Goal: Task Accomplishment & Management: Complete application form

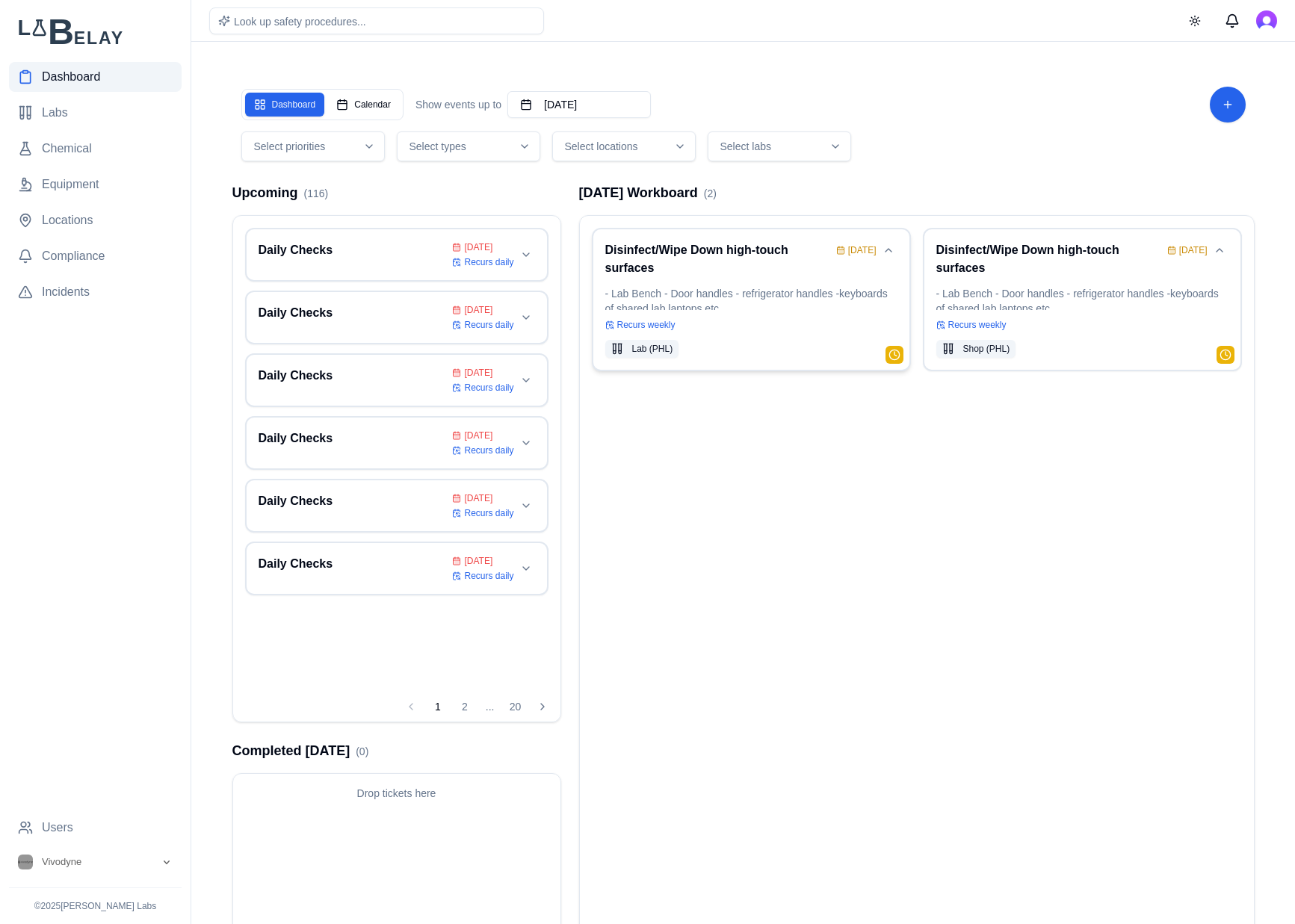
click at [788, 281] on div "Disinfect/Wipe Down high-touch surfaces [DATE] - Lab Bench - Door handles - ref…" at bounding box center [751, 299] width 292 height 116
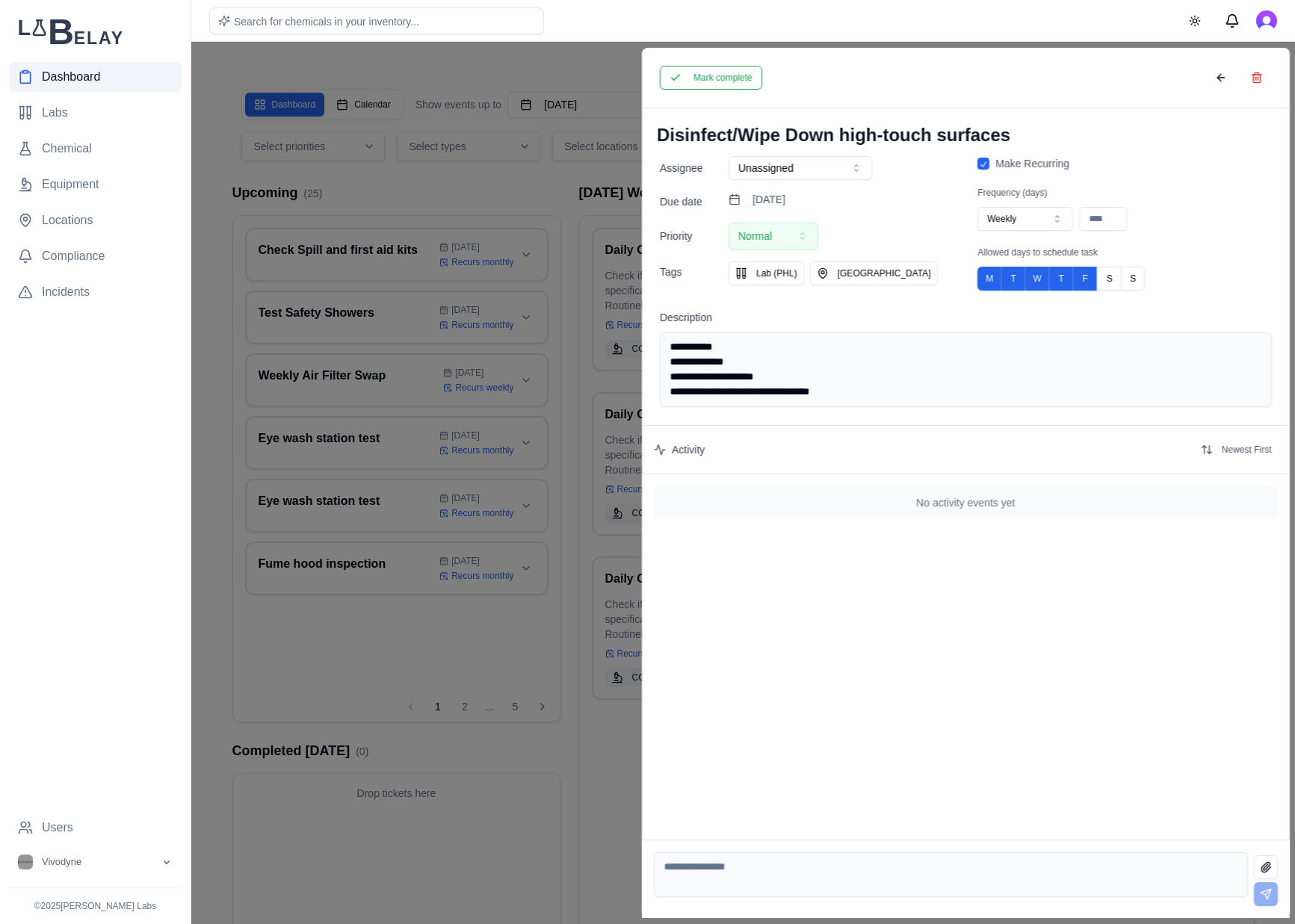
click at [698, 92] on div "Mark complete" at bounding box center [965, 78] width 648 height 61
click at [724, 81] on button "Mark complete" at bounding box center [711, 78] width 103 height 24
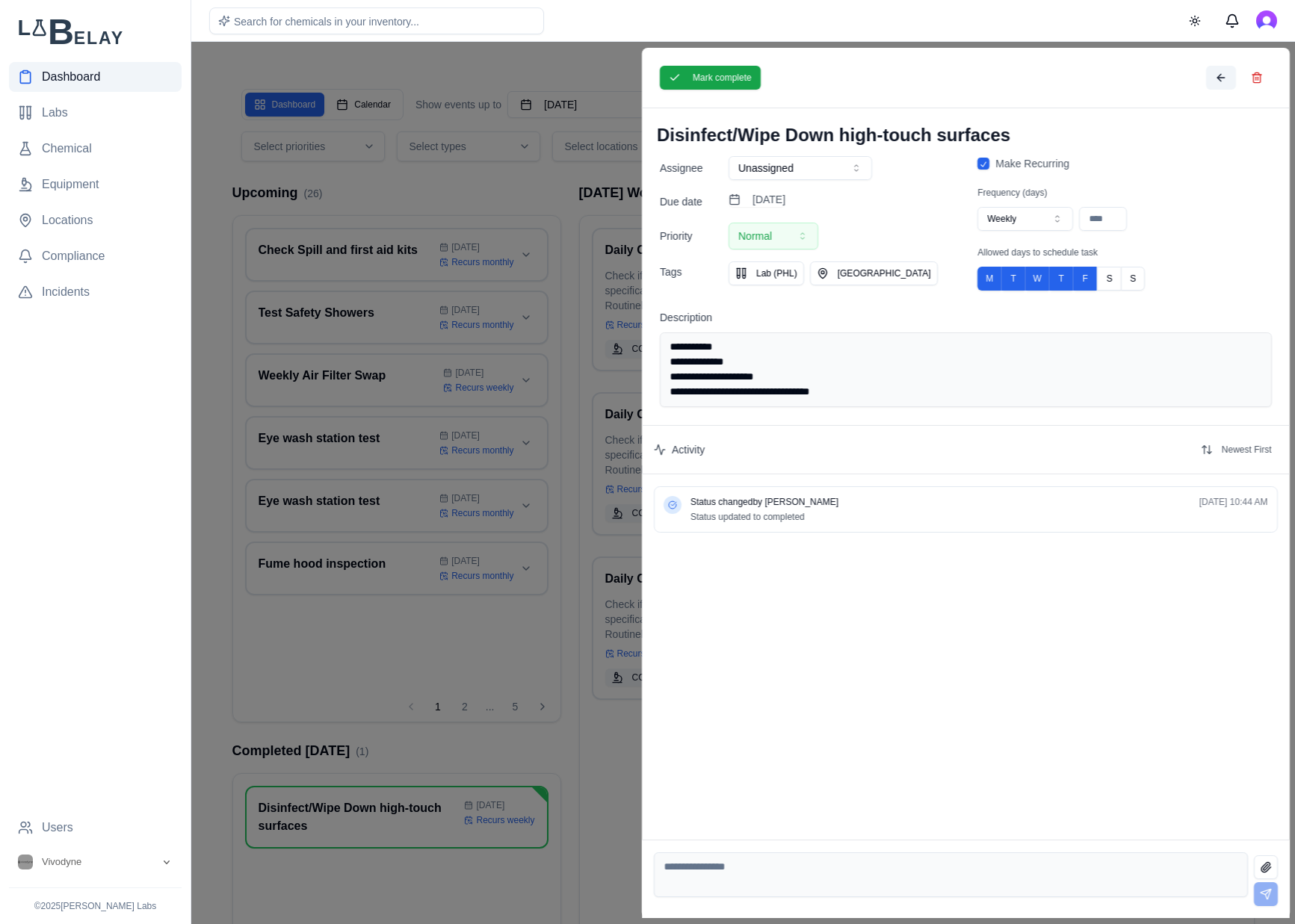
click at [1212, 74] on button at bounding box center [1220, 78] width 30 height 24
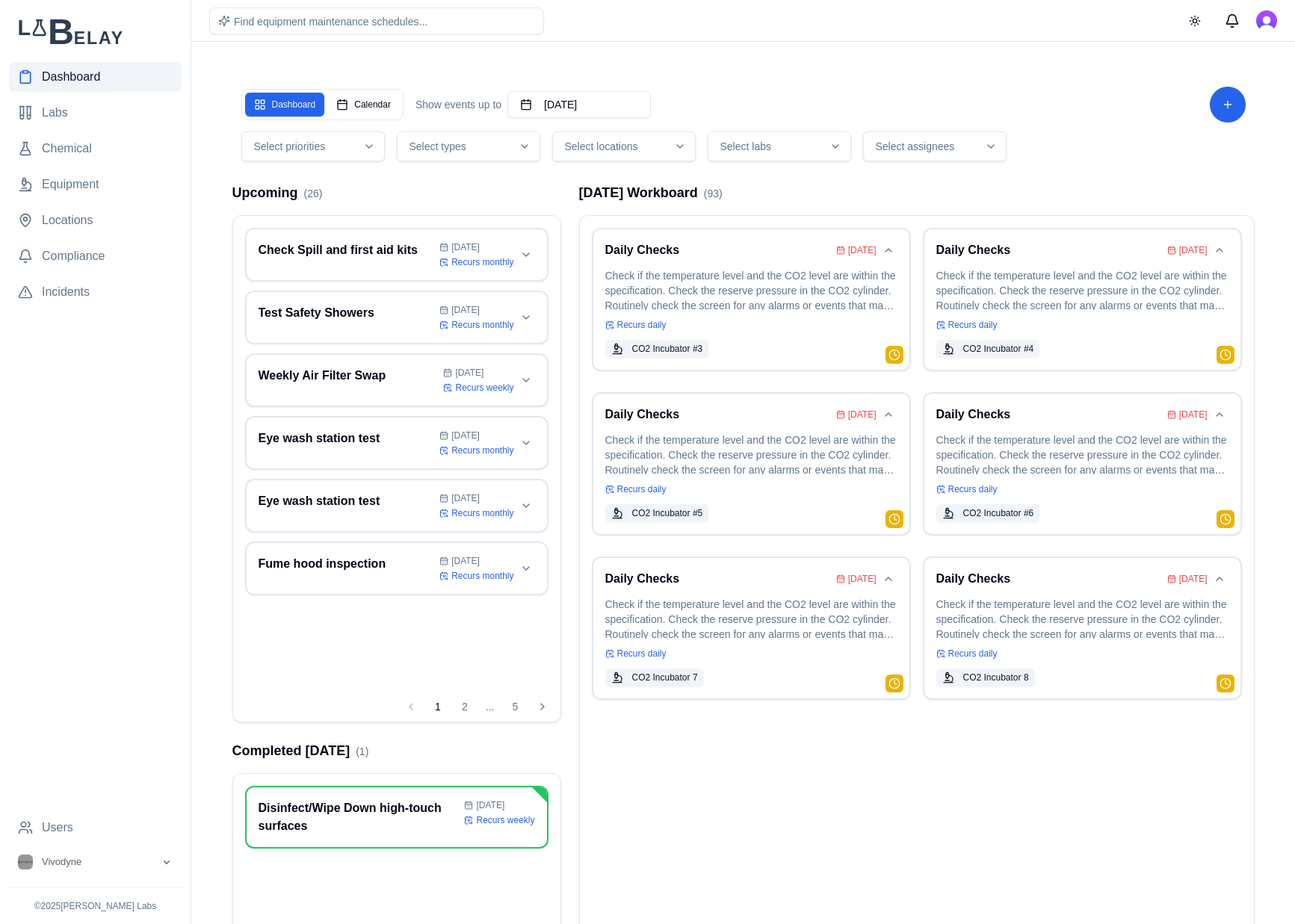
click at [754, 139] on span "Select labs" at bounding box center [746, 145] width 50 height 15
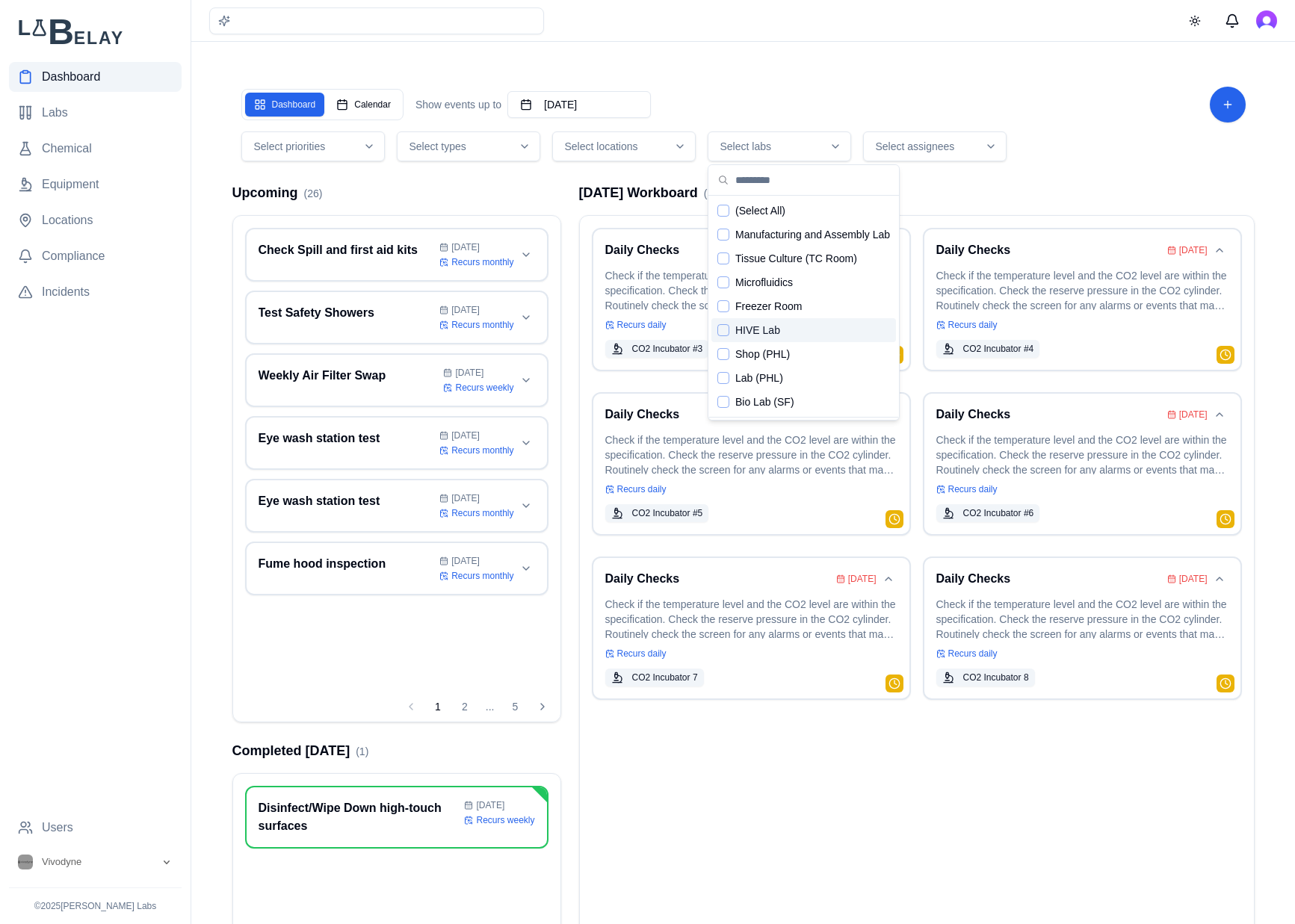
click at [671, 141] on div "Select locations" at bounding box center [624, 145] width 136 height 15
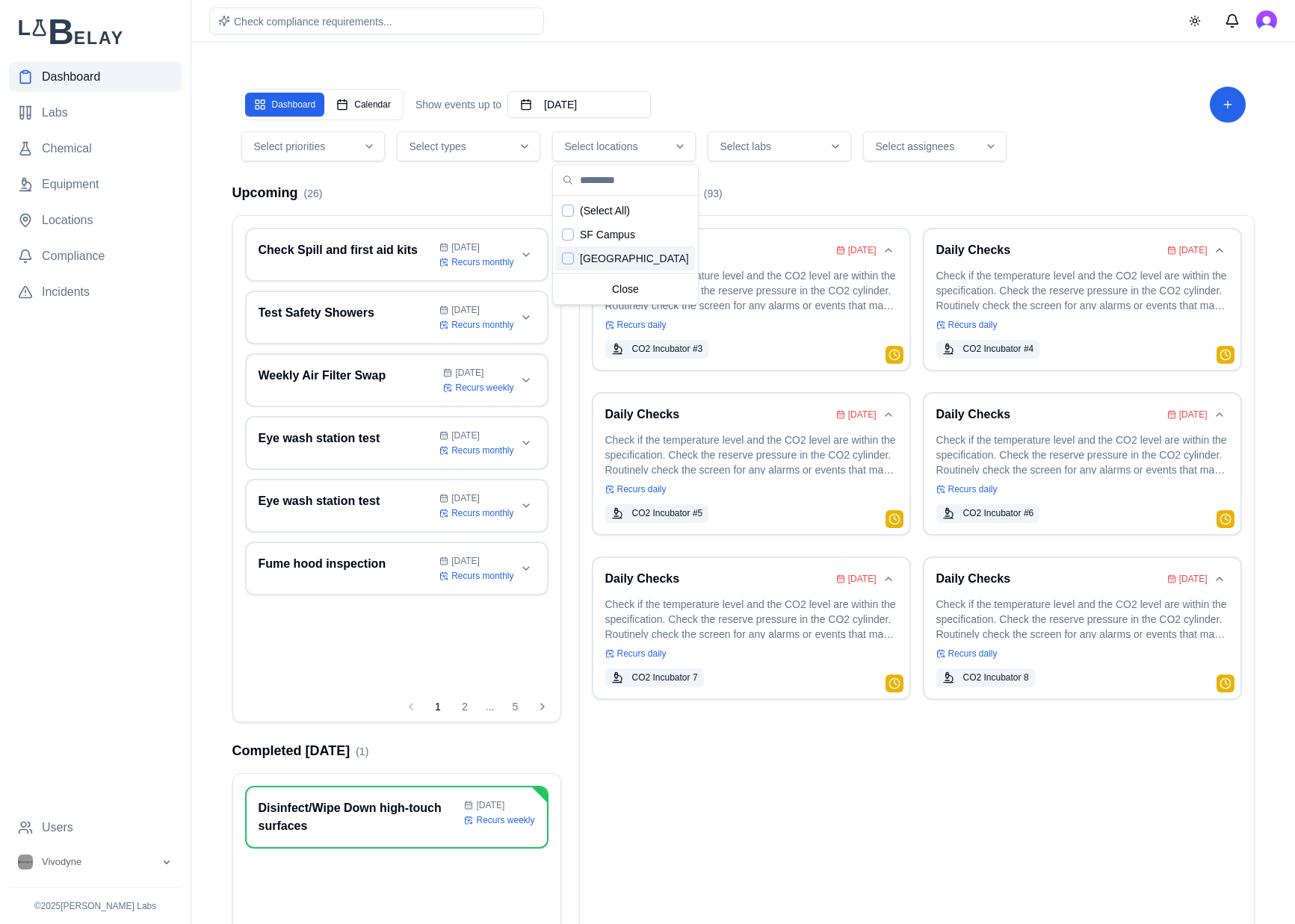
click at [589, 264] on span "PHL Campus" at bounding box center [634, 258] width 109 height 15
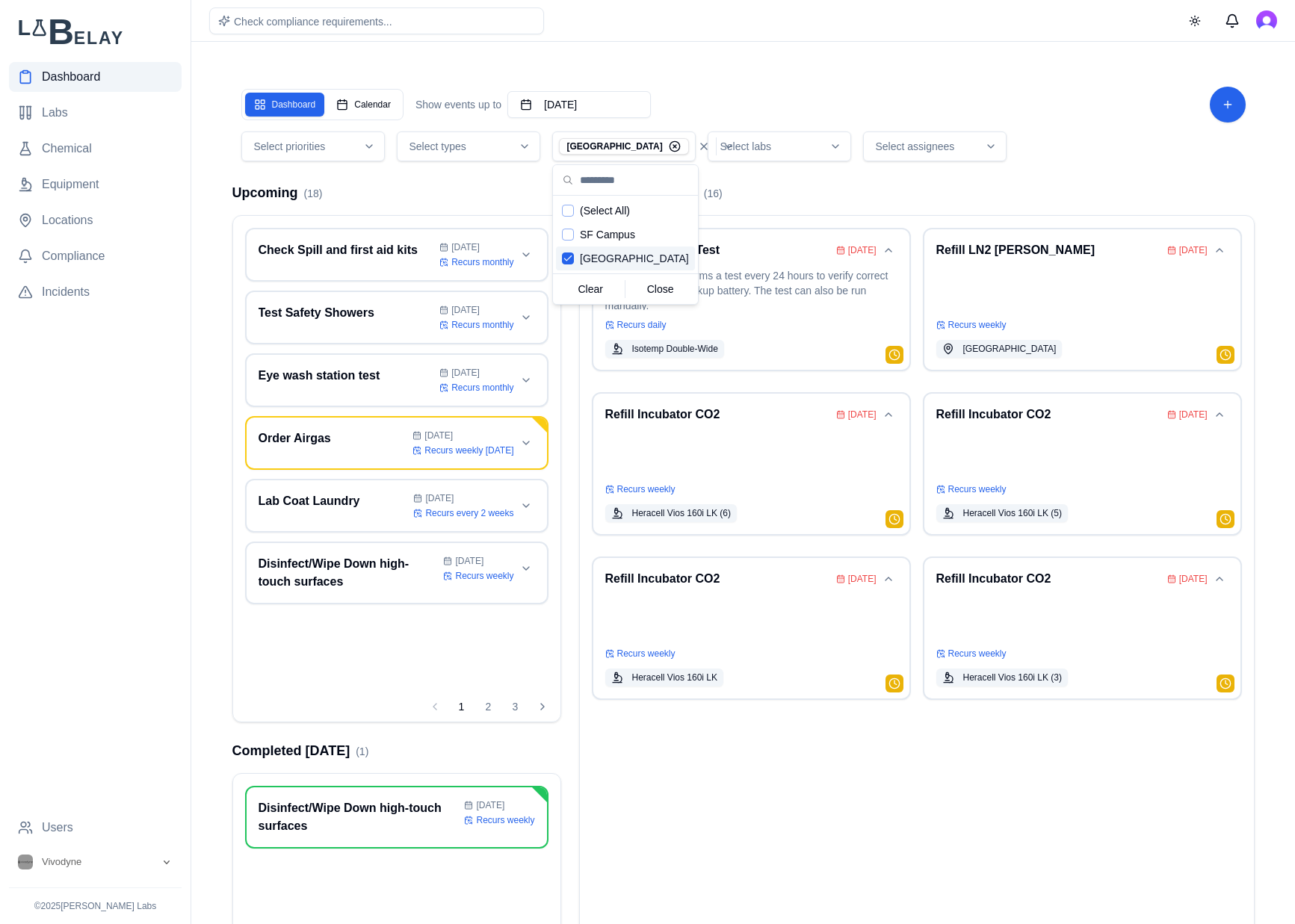
click at [1077, 174] on div "Dashboard Calendar Show events up to October 16th, 2025 Select priorities Selec…" at bounding box center [744, 544] width 1046 height 969
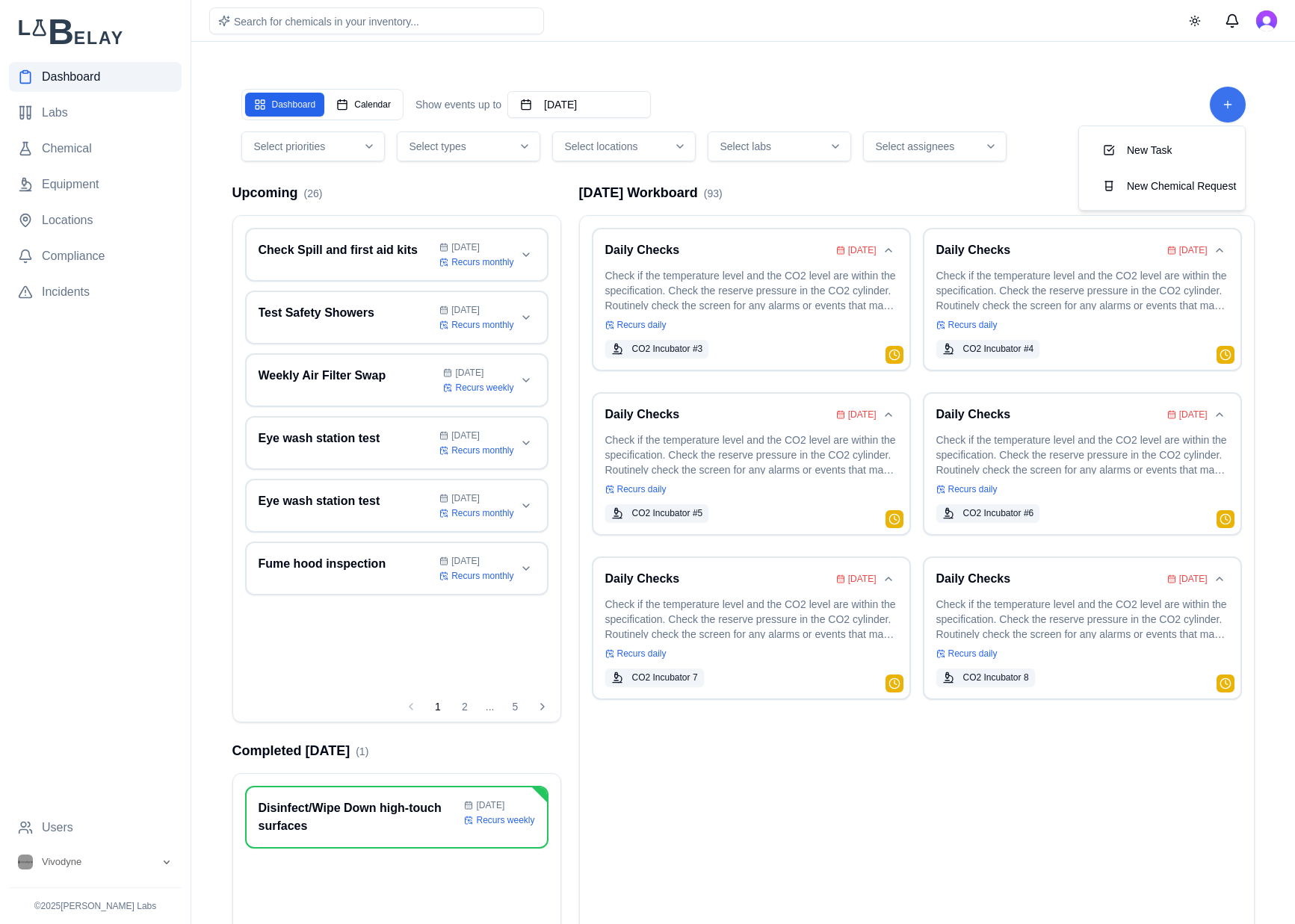
click at [1227, 104] on html "Dashboard Labs Chemical Equipment Locations Compliance Incidents Users Vivodyne…" at bounding box center [647, 520] width 1295 height 1040
click at [1158, 154] on button "New Task" at bounding box center [1162, 150] width 142 height 27
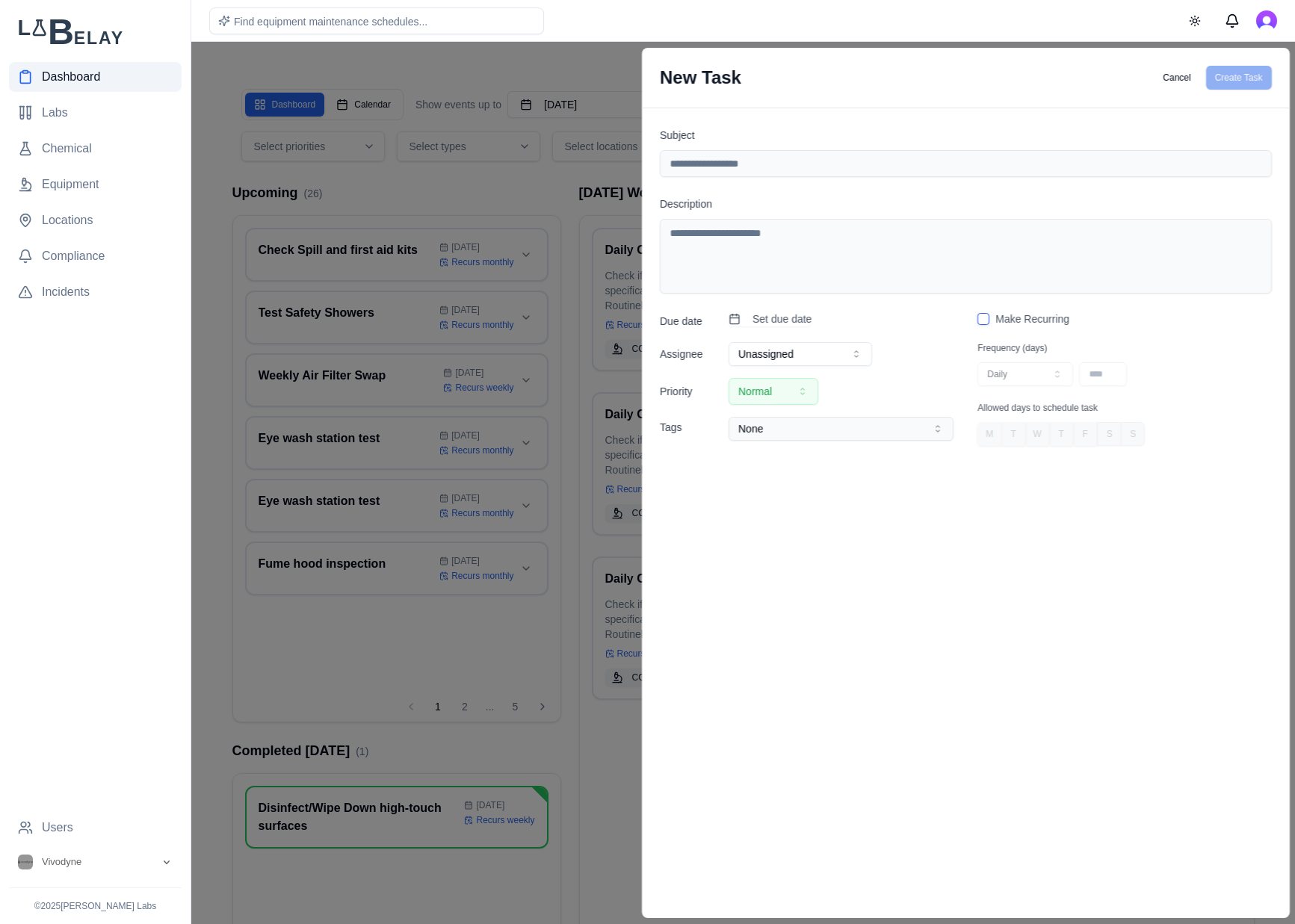
click at [790, 162] on input "Subject" at bounding box center [965, 163] width 612 height 27
type input "*"
type input "**********"
click at [906, 253] on textarea "Description" at bounding box center [965, 256] width 612 height 74
paste textarea "**********"
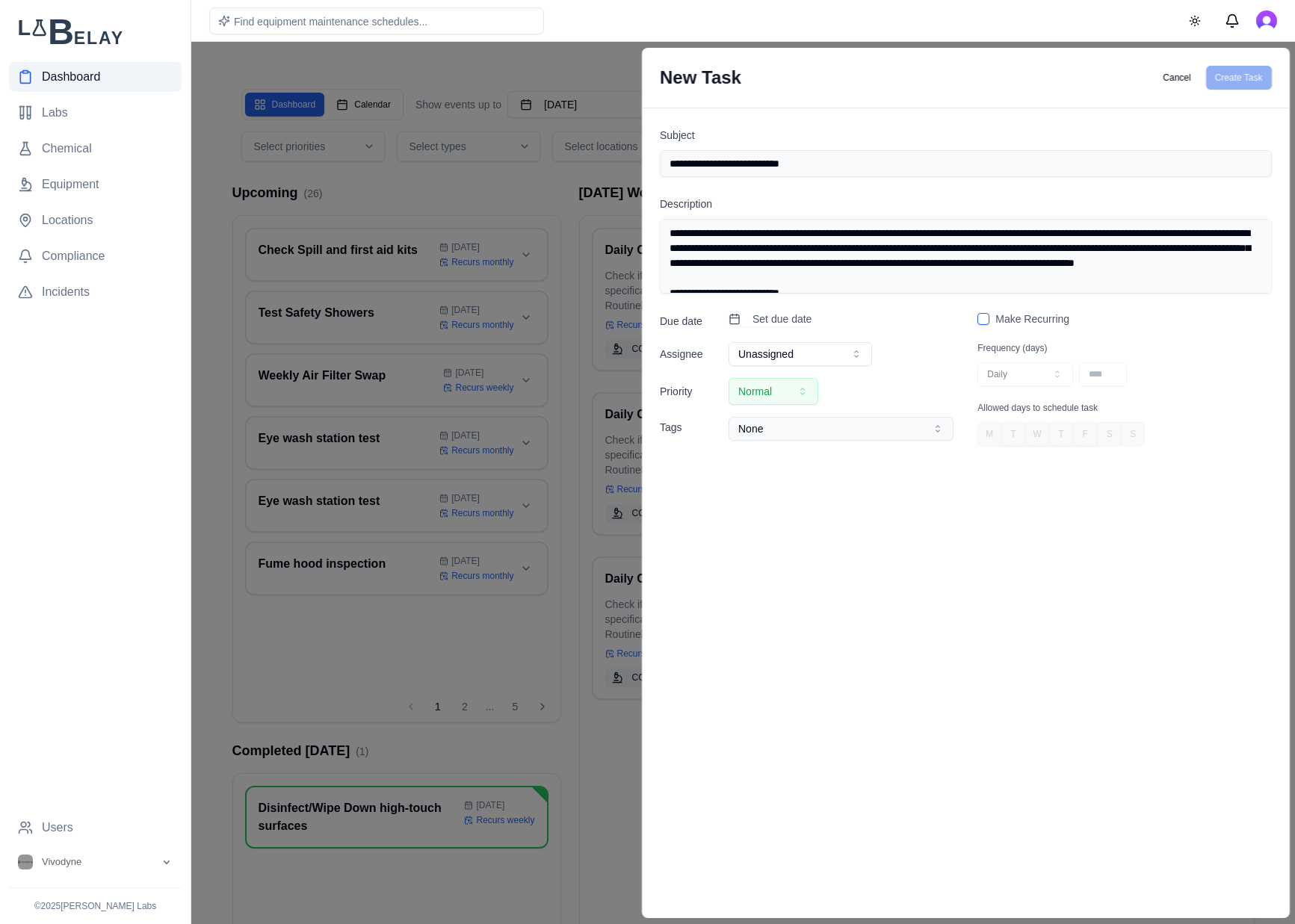
scroll to position [50, 0]
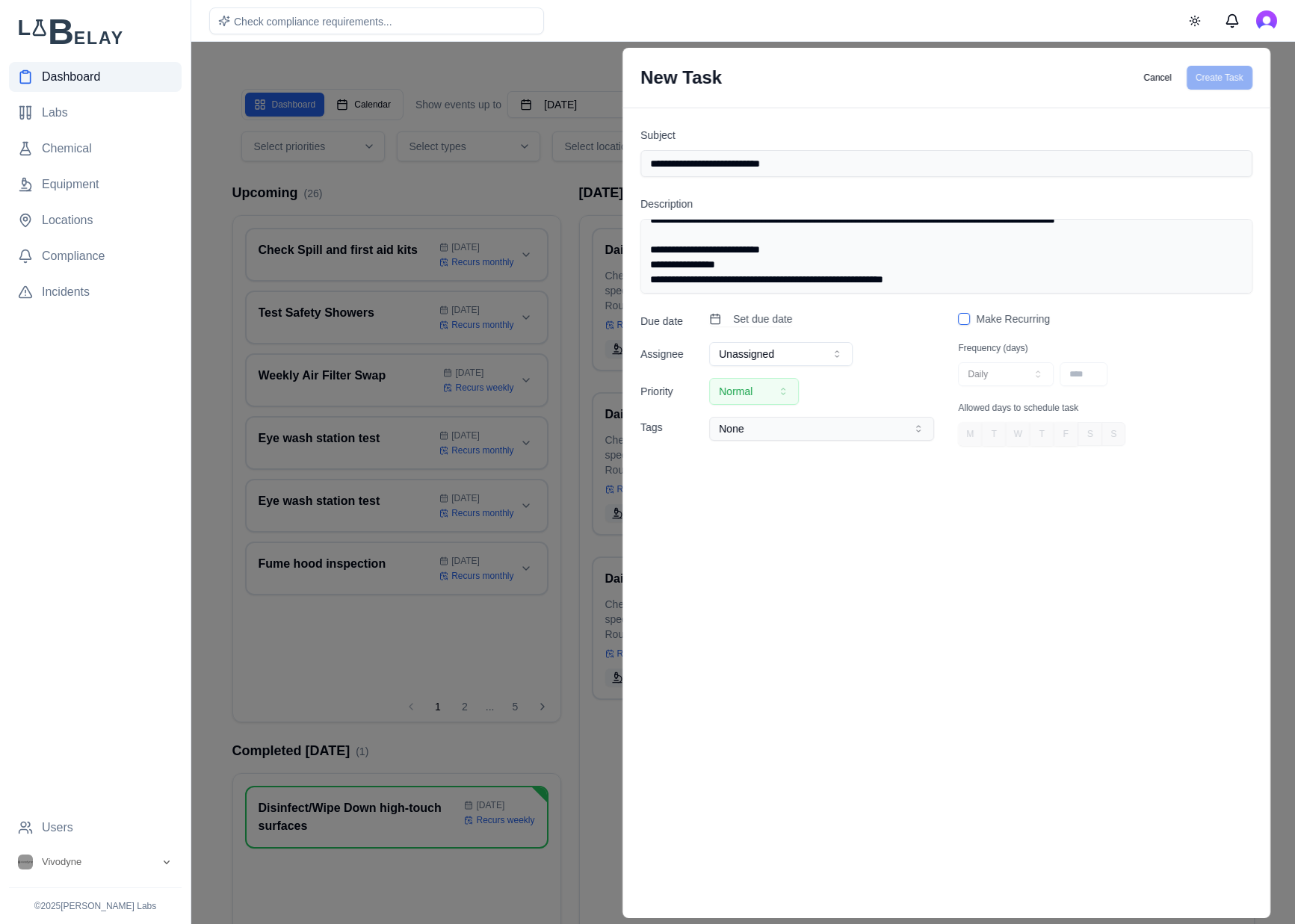
drag, startPoint x: 773, startPoint y: 241, endPoint x: 634, endPoint y: 239, distance: 139.0
click at [640, 239] on textarea "**********" at bounding box center [946, 256] width 612 height 74
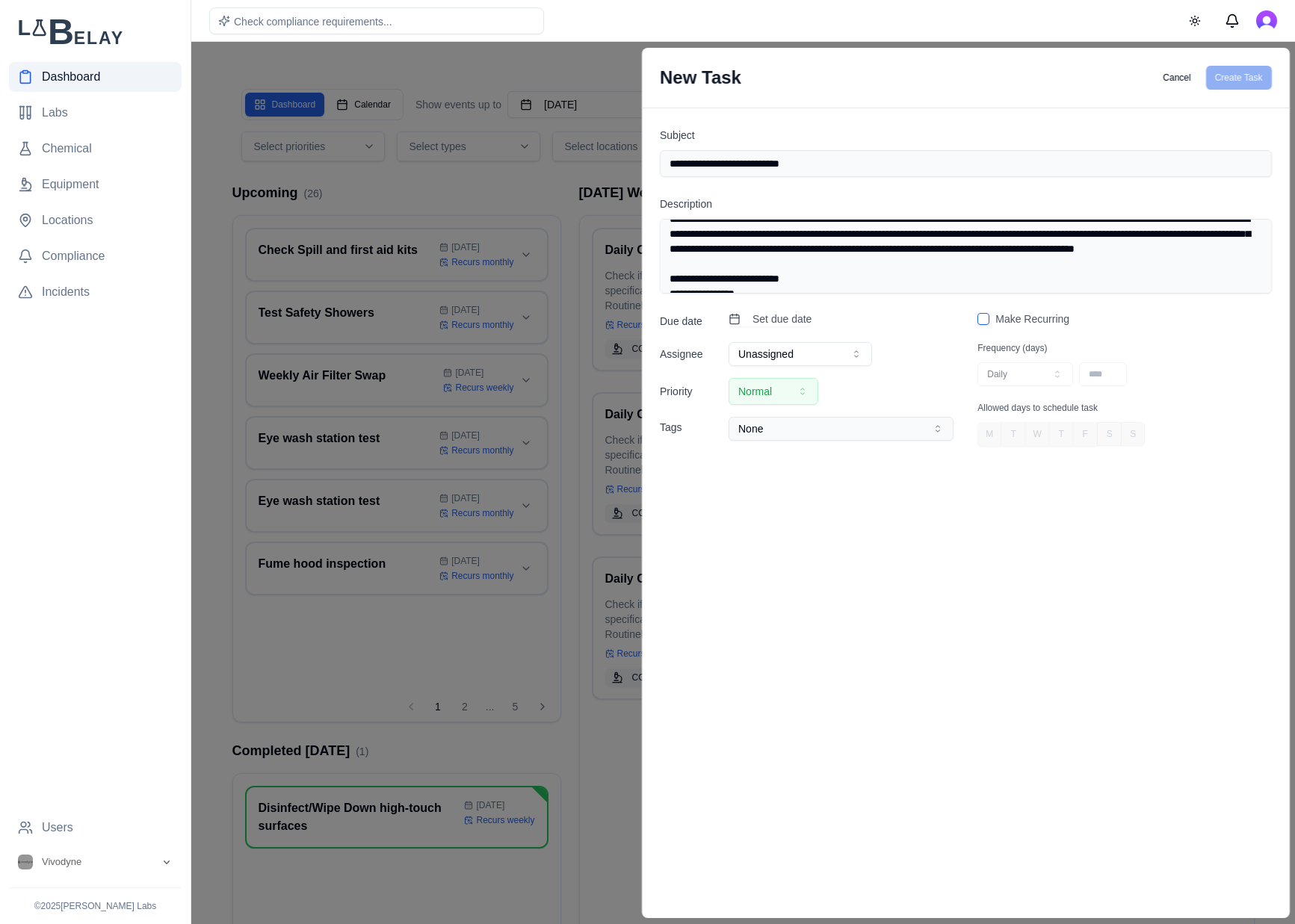
scroll to position [0, 0]
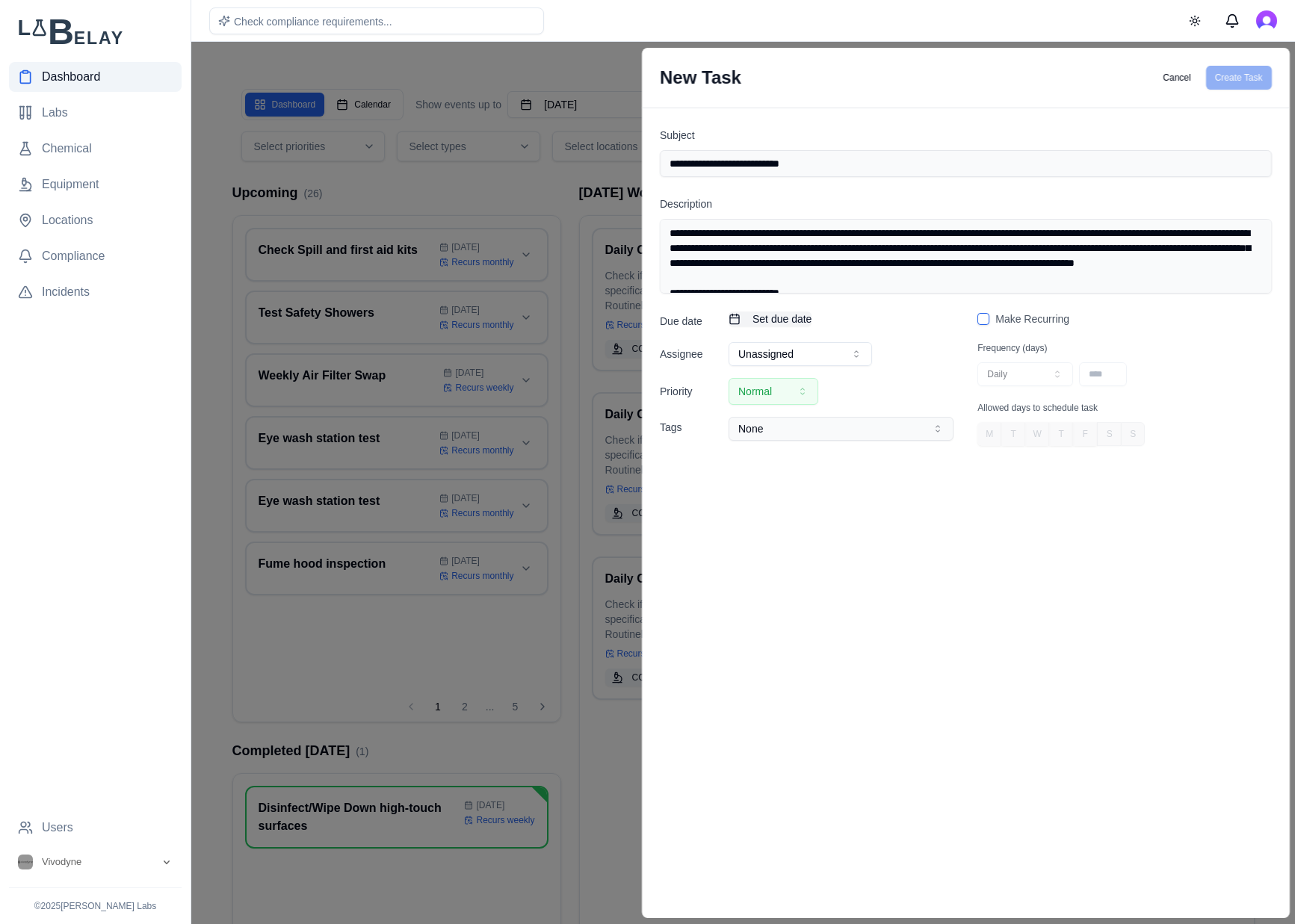
type textarea "**********"
click at [799, 321] on span "Set due date" at bounding box center [781, 318] width 59 height 15
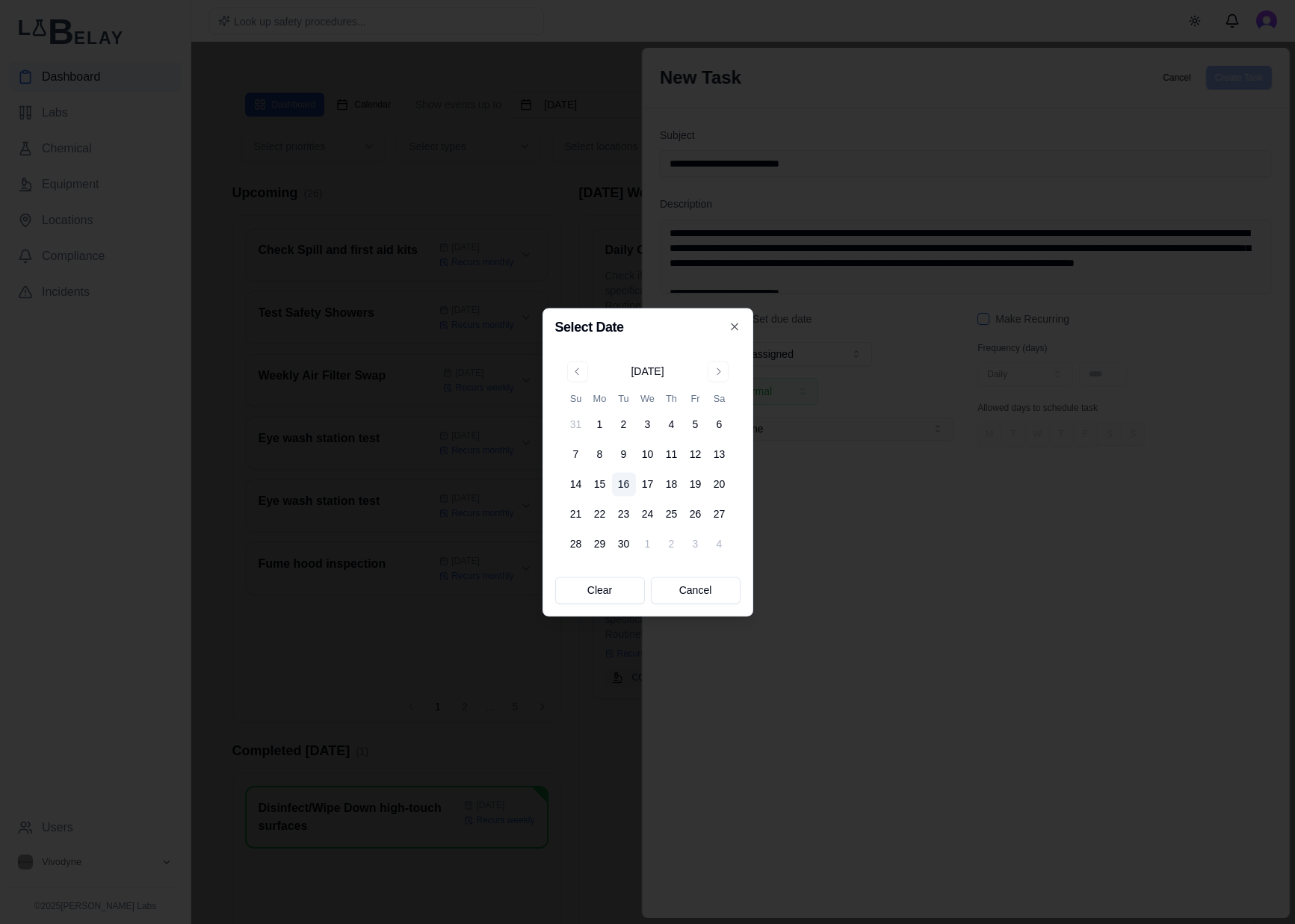
click at [651, 370] on div "September 2025" at bounding box center [647, 370] width 33 height 15
click at [725, 370] on button "Go to next month" at bounding box center [718, 371] width 21 height 21
click at [723, 370] on button "Go to next month" at bounding box center [718, 371] width 21 height 21
click at [723, 370] on div "October 2025 Su Mo Tu We Th Fr Sa 28 29 30 1 2 3 4 5 6 7 8 9 10 11 12 13 14 15 …" at bounding box center [648, 459] width 168 height 195
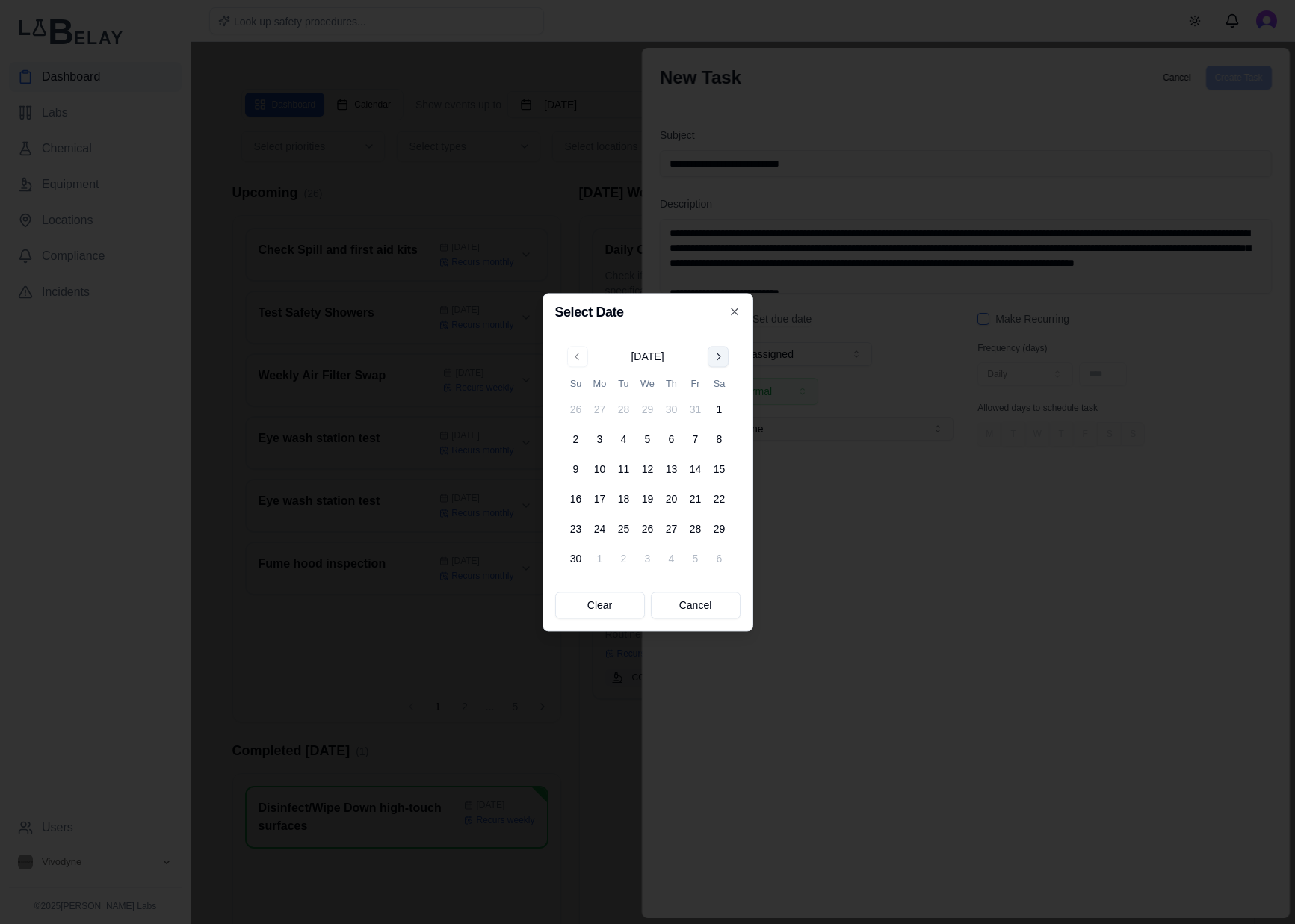
click at [723, 370] on div "November 2025 Su Mo Tu We Th Fr Sa 26 27 28 29 30 31 1 2 3 4 5 6 7 8 9 10 11 12…" at bounding box center [648, 458] width 168 height 225
click at [722, 358] on button "Go to next month" at bounding box center [718, 356] width 21 height 21
click at [722, 358] on div "November 2025 Su Mo Tu We Th Fr Sa 26 27 28 29 30 31 1 2 3 4 5 6 7 8 9 10 11 12…" at bounding box center [648, 459] width 186 height 243
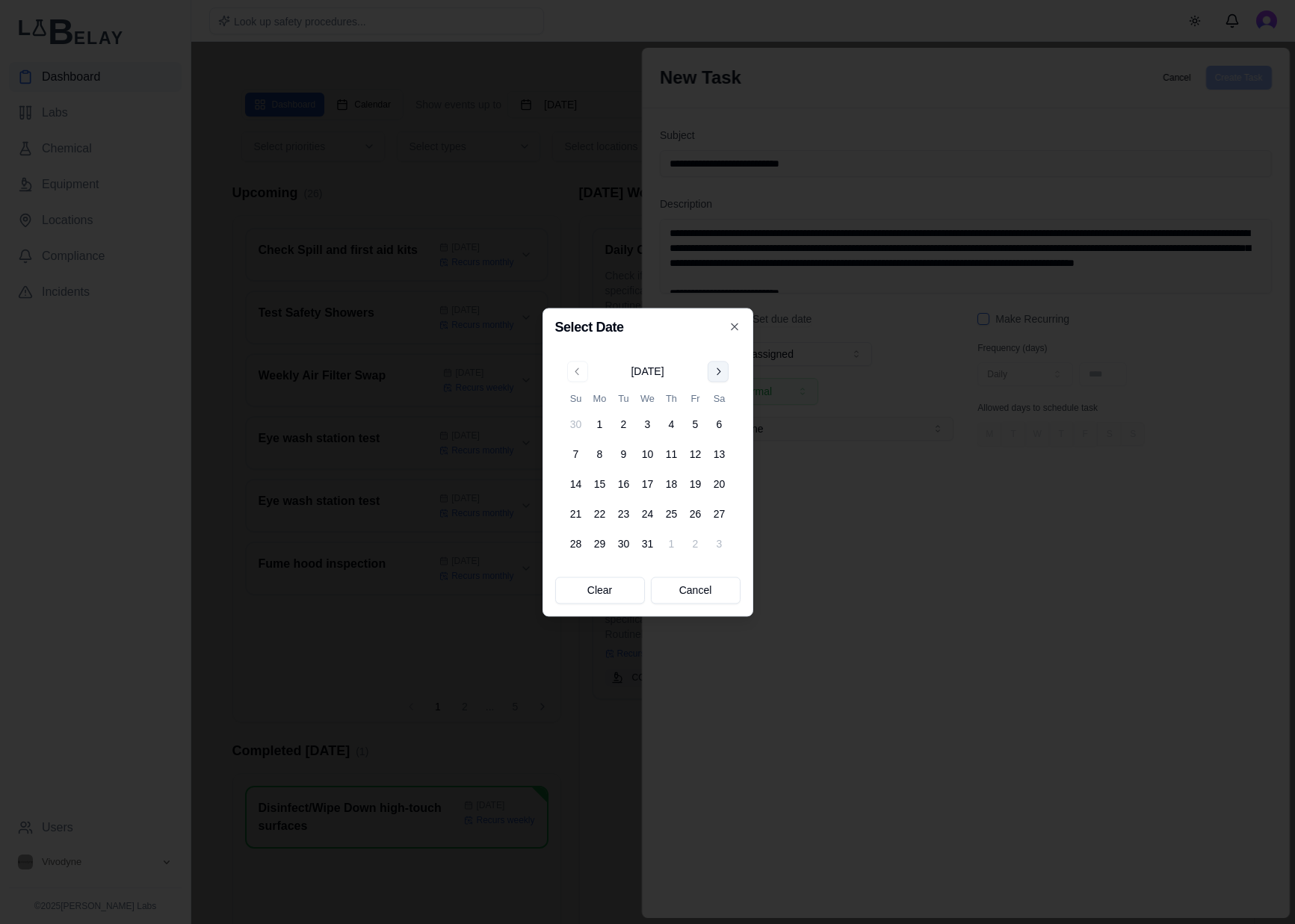
click at [722, 358] on div "December 2025 Su Mo Tu We Th Fr Sa 30 1 2 3 4 5 6 7 8 9 10 11 12 13 14 15 16 17…" at bounding box center [648, 458] width 186 height 213
click at [721, 365] on button "Go to next month" at bounding box center [718, 371] width 21 height 21
click at [721, 369] on button "Go to next month" at bounding box center [718, 371] width 21 height 21
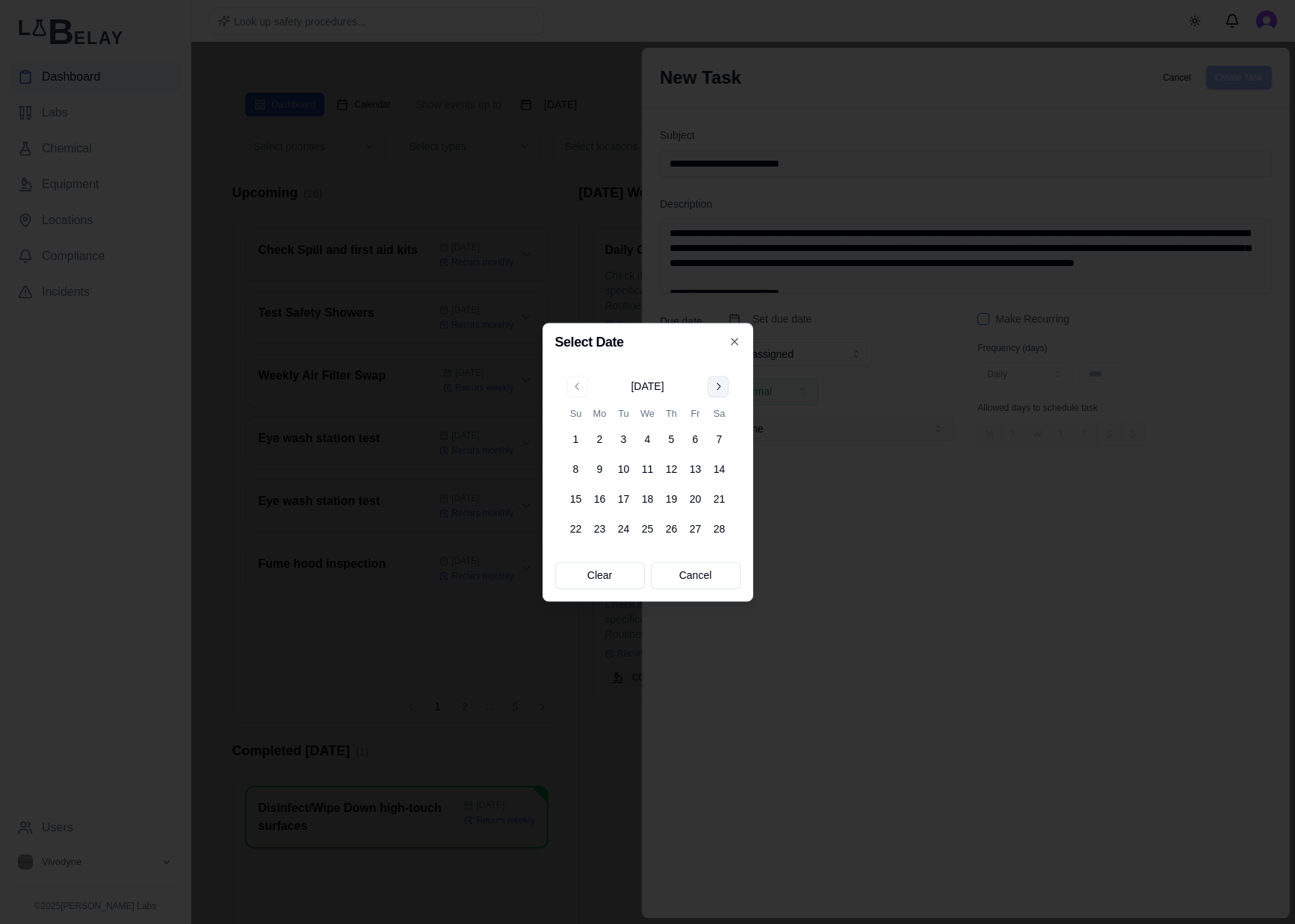
click at [721, 369] on div "February 2026 Su Mo Tu We Th Fr Sa 1 2 3 4 5 6 7 8 9 10 11 12 13 14 15 16 17 18…" at bounding box center [648, 459] width 186 height 183
click at [718, 382] on button "Go to next month" at bounding box center [718, 386] width 21 height 21
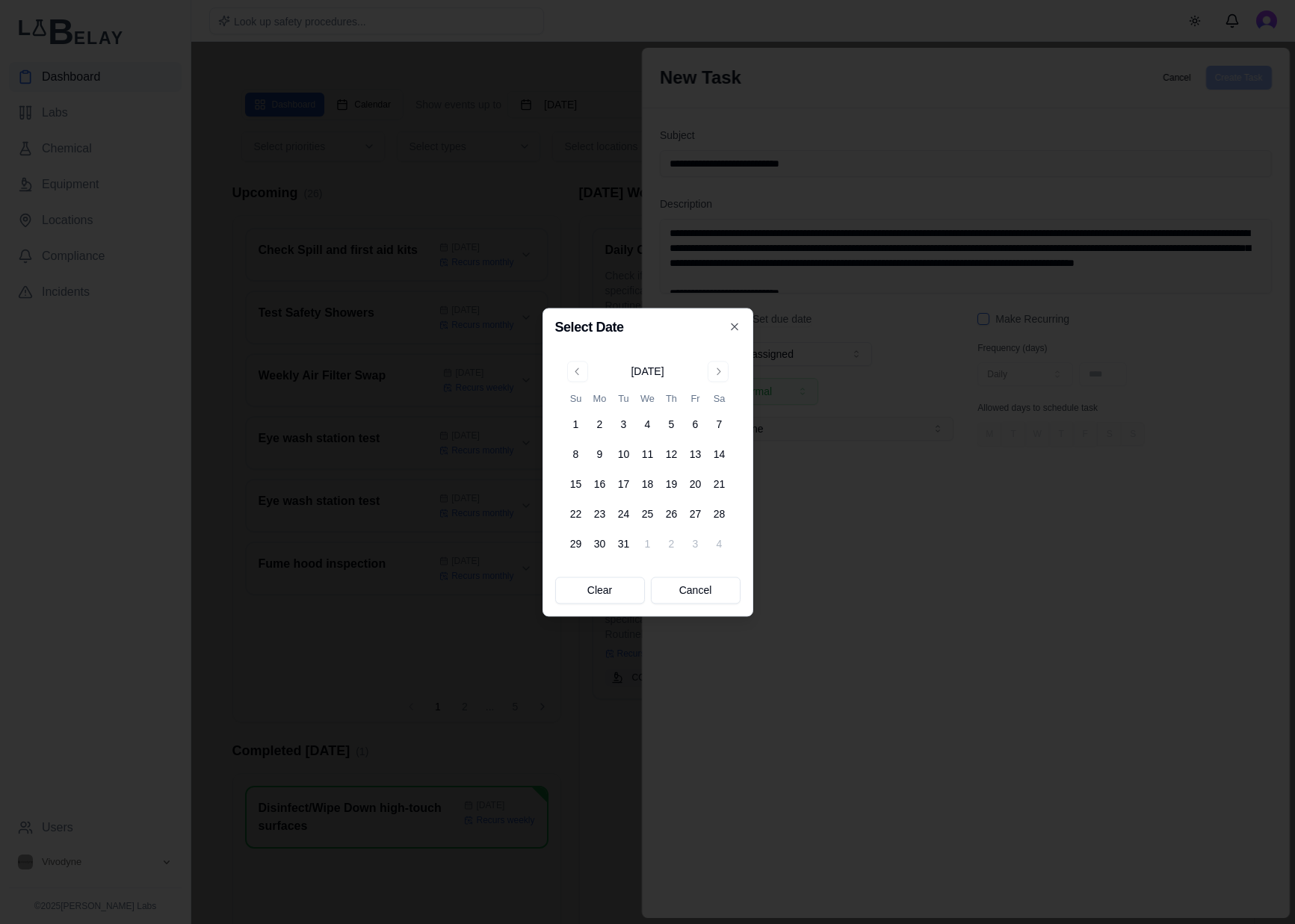
click at [720, 382] on div "March 2026 Su Mo Tu We Th Fr Sa 1 2 3 4 5 6 7 8 9 10 11 12 13 14 15 16 17 18 19…" at bounding box center [648, 459] width 168 height 195
click at [722, 370] on button "Go to next month" at bounding box center [718, 371] width 21 height 21
click at [721, 374] on button "Go to next month" at bounding box center [718, 371] width 21 height 21
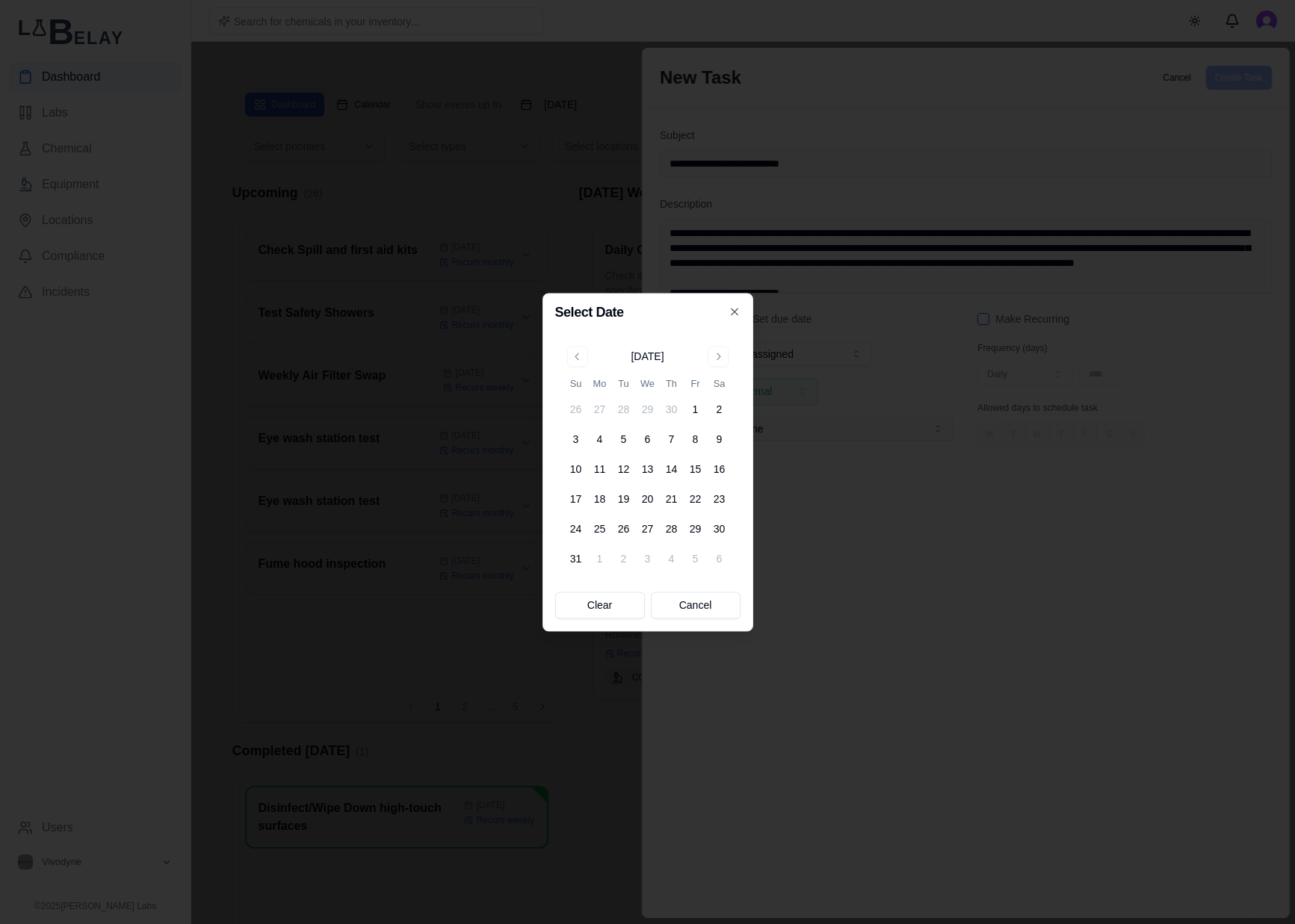
click at [720, 374] on div "May 2026 Su Mo Tu We Th Fr Sa 26 27 28 29 30 1 2 3 4 5 6 7 8 9 10 11 12 13 14 1…" at bounding box center [648, 458] width 168 height 225
click at [721, 368] on div "May 2026 Su Mo Tu We Th Fr Sa 26 27 28 29 30 1 2 3 4 5 6 7 8 9 10 11 12 13 14 1…" at bounding box center [648, 458] width 168 height 225
click at [721, 363] on button "Go to next month" at bounding box center [718, 356] width 21 height 21
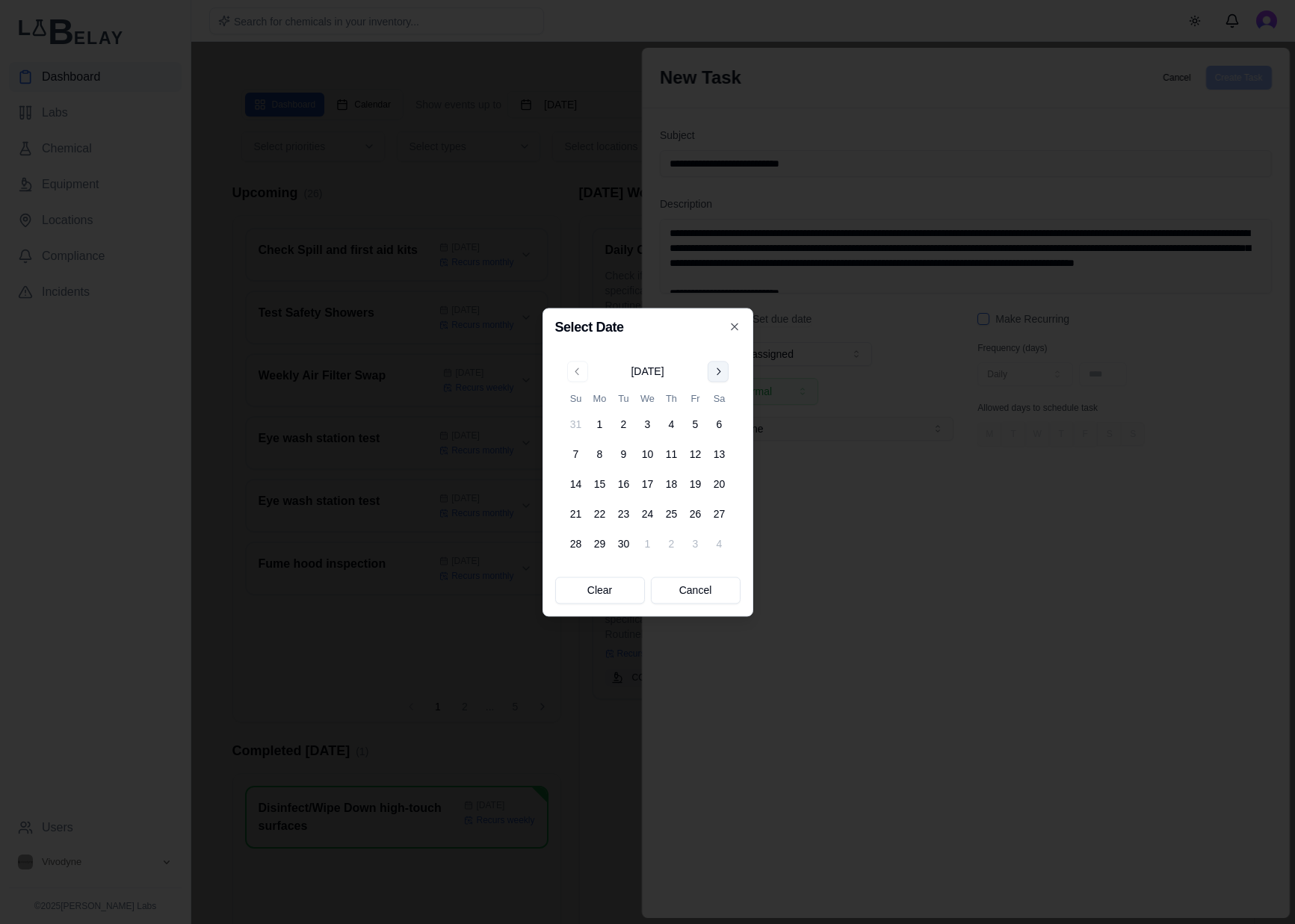
click at [719, 373] on button "Go to next month" at bounding box center [718, 371] width 21 height 21
click at [650, 482] on button "15" at bounding box center [648, 484] width 24 height 24
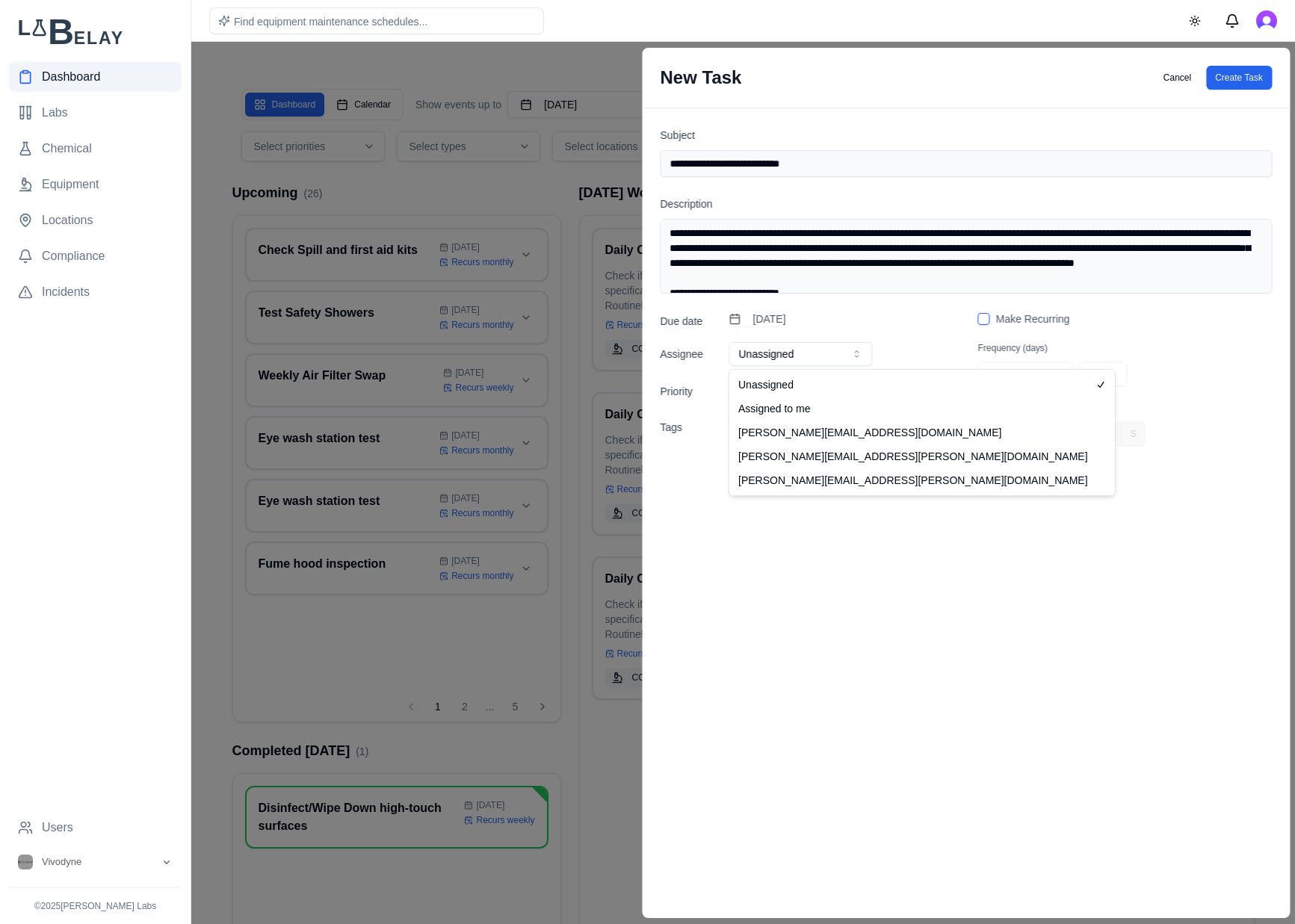
click at [823, 355] on button "Unassigned" at bounding box center [800, 354] width 144 height 24
select select "**********"
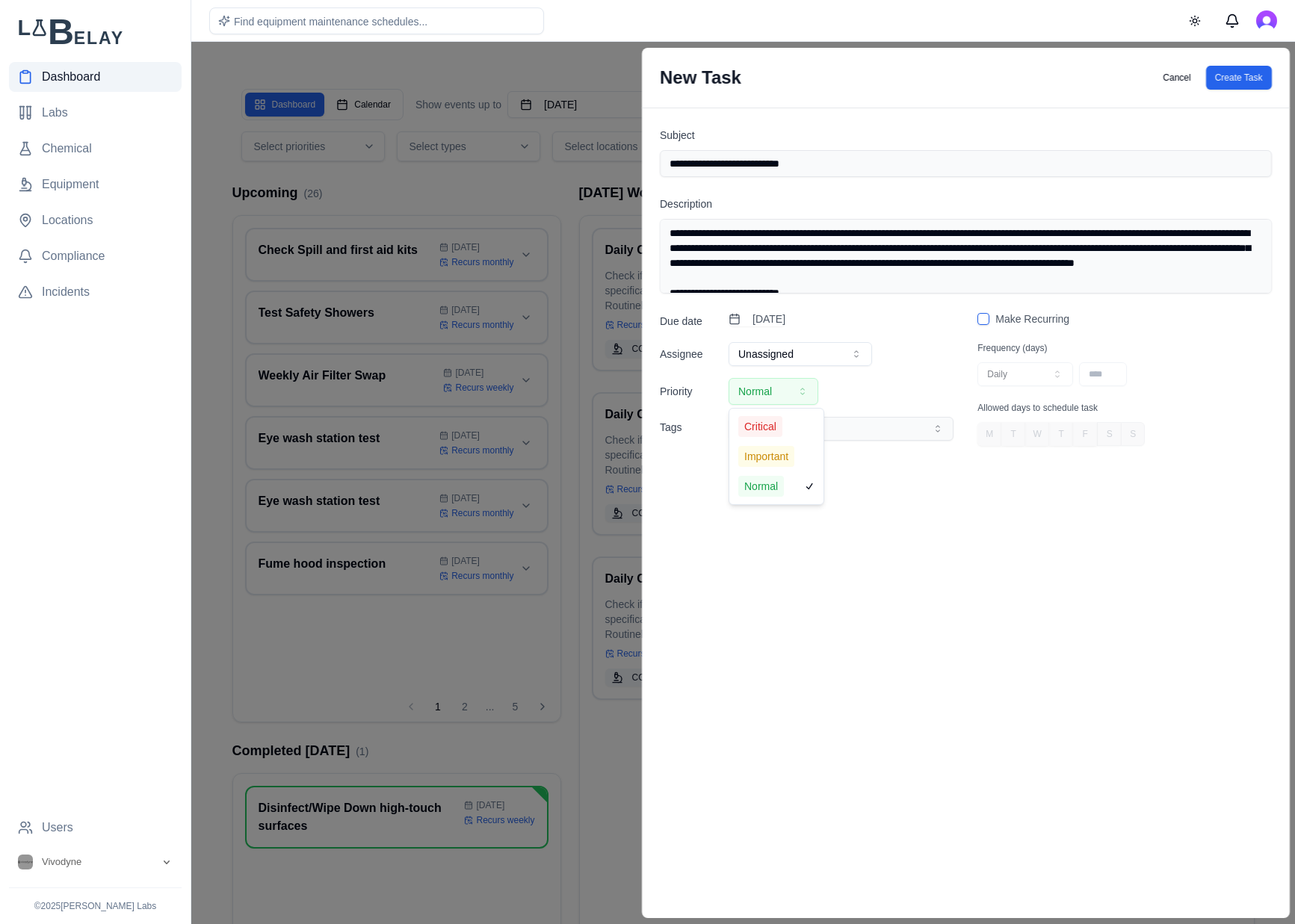
click at [804, 395] on icon "button" at bounding box center [803, 392] width 12 height 12
select select "*"
click at [887, 429] on button "None" at bounding box center [841, 429] width 225 height 24
select select "********"
click at [907, 452] on button "Select location..." at bounding box center [841, 459] width 225 height 24
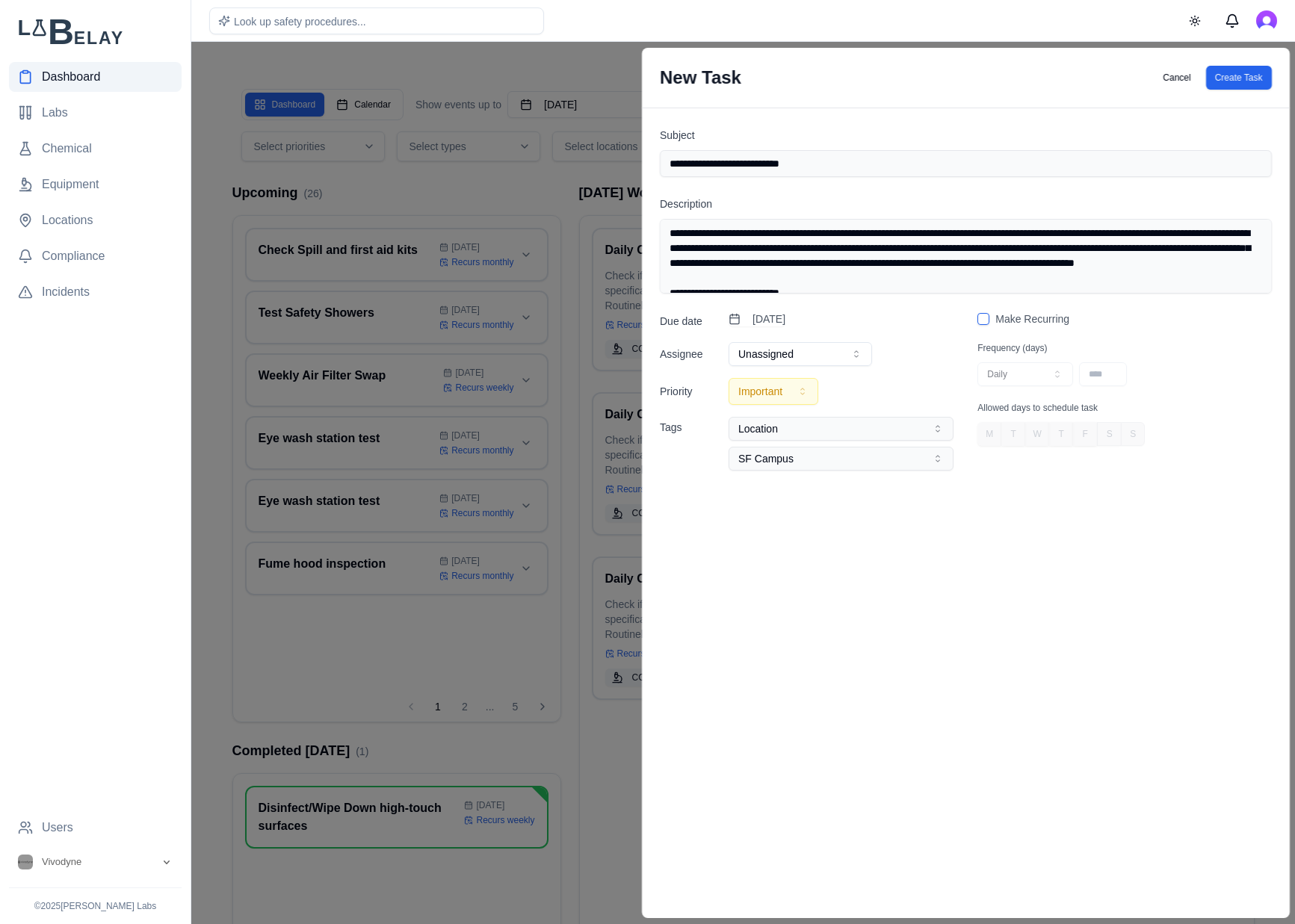
click at [988, 323] on div "Make Recurring" at bounding box center [1124, 318] width 294 height 15
click at [987, 318] on button "button" at bounding box center [983, 319] width 12 height 12
click at [1054, 375] on icon "button" at bounding box center [1058, 374] width 12 height 12
select select "***"
type input "***"
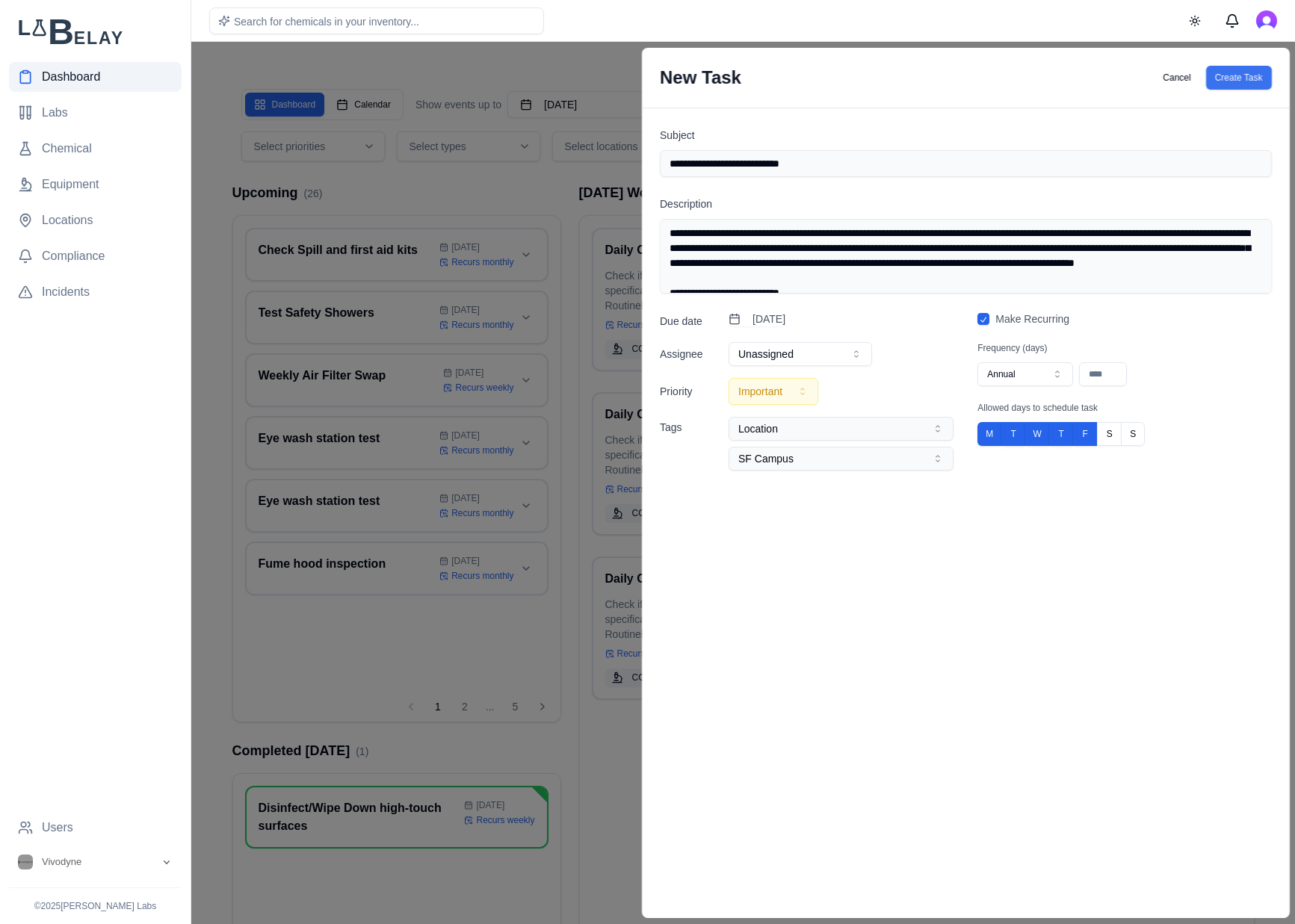
click at [1251, 79] on button "Create Task" at bounding box center [1238, 78] width 66 height 24
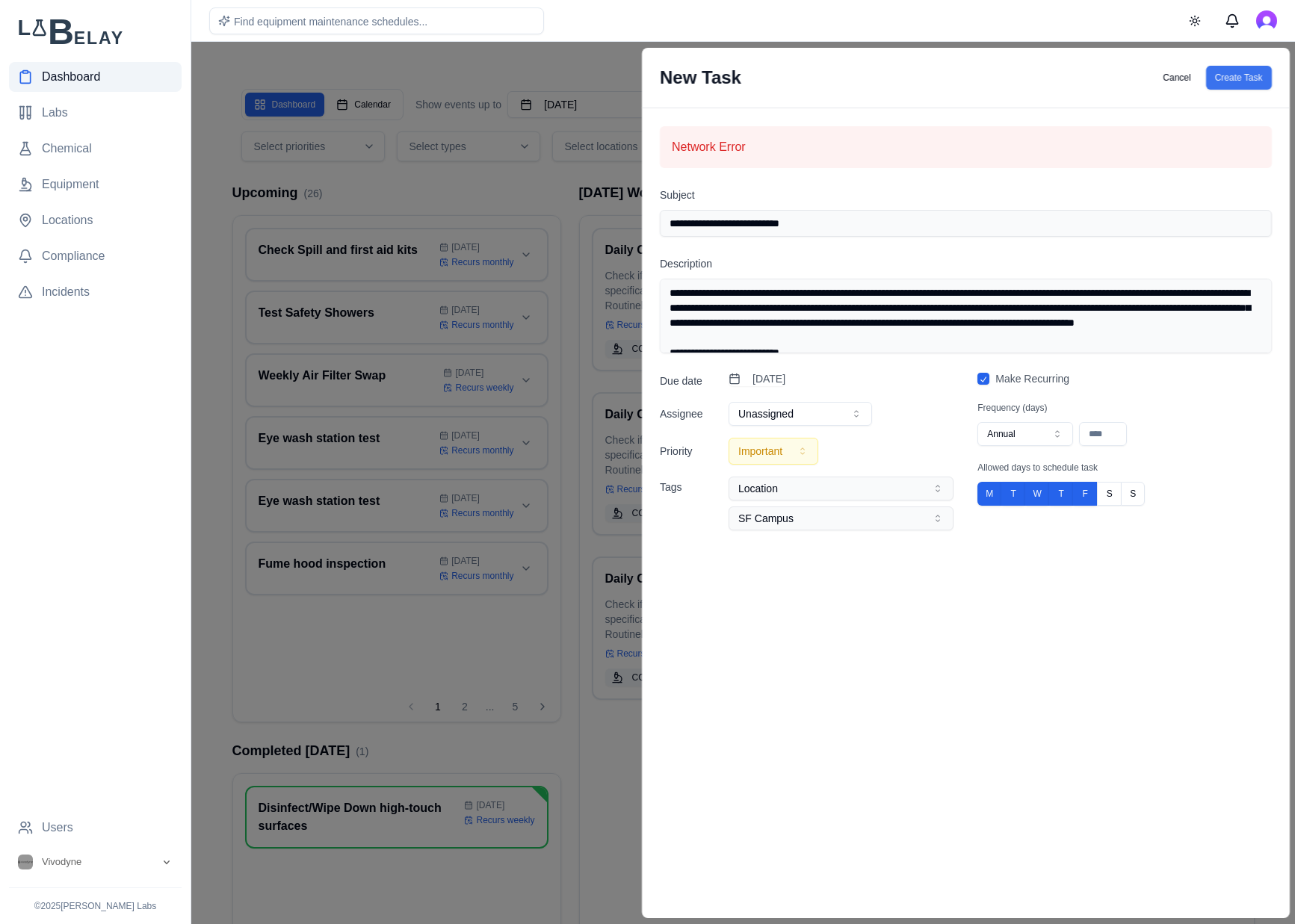
click at [1248, 67] on button "Create Task" at bounding box center [1238, 78] width 66 height 24
click at [1250, 76] on button "Create Task" at bounding box center [1238, 78] width 66 height 24
click at [1259, 72] on button "Create Task" at bounding box center [1238, 78] width 66 height 24
click at [1246, 80] on button "Create Task" at bounding box center [1238, 78] width 66 height 24
click at [823, 399] on div "**********" at bounding box center [806, 451] width 294 height 159
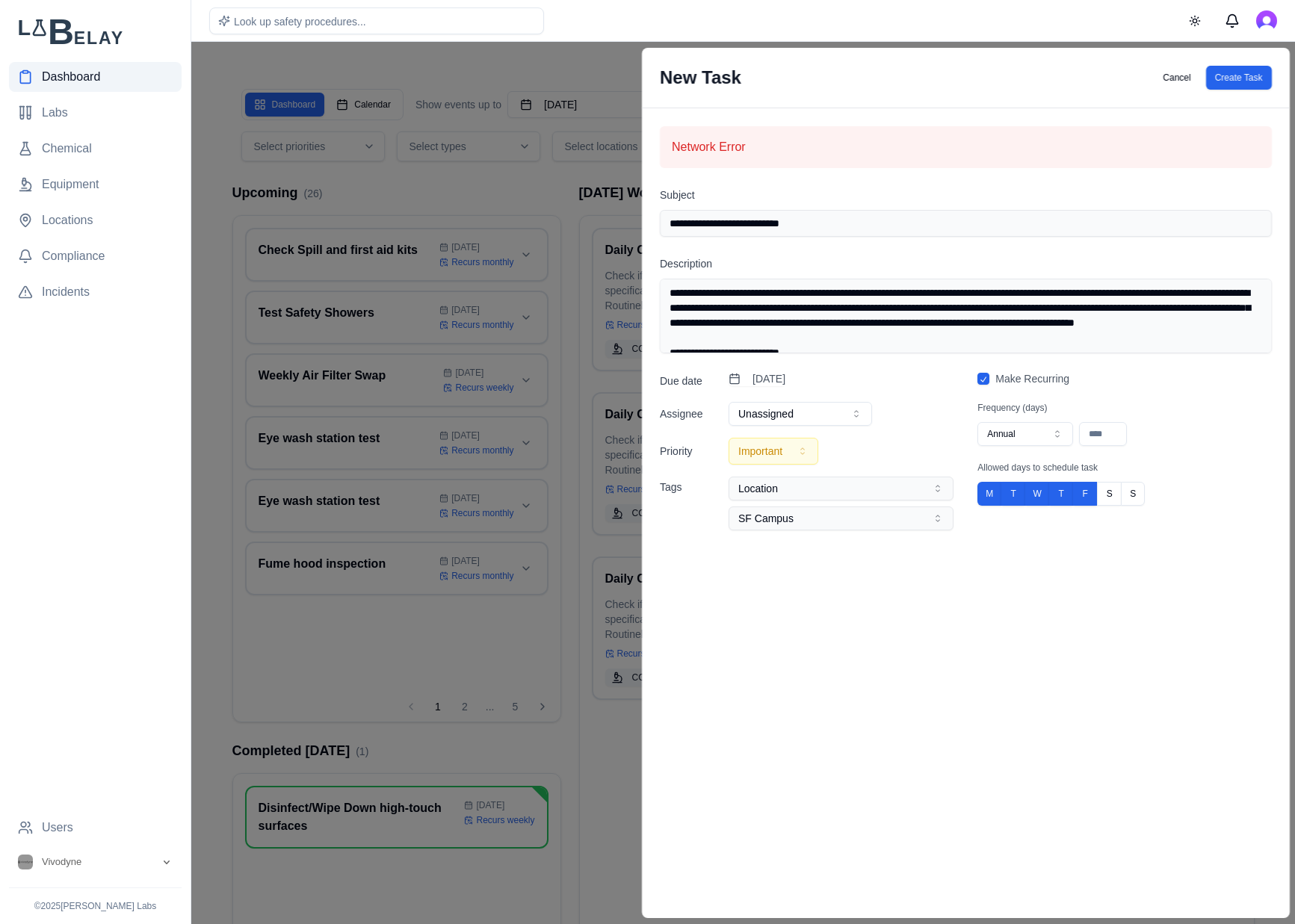
click at [821, 410] on button "Unassigned" at bounding box center [800, 414] width 144 height 24
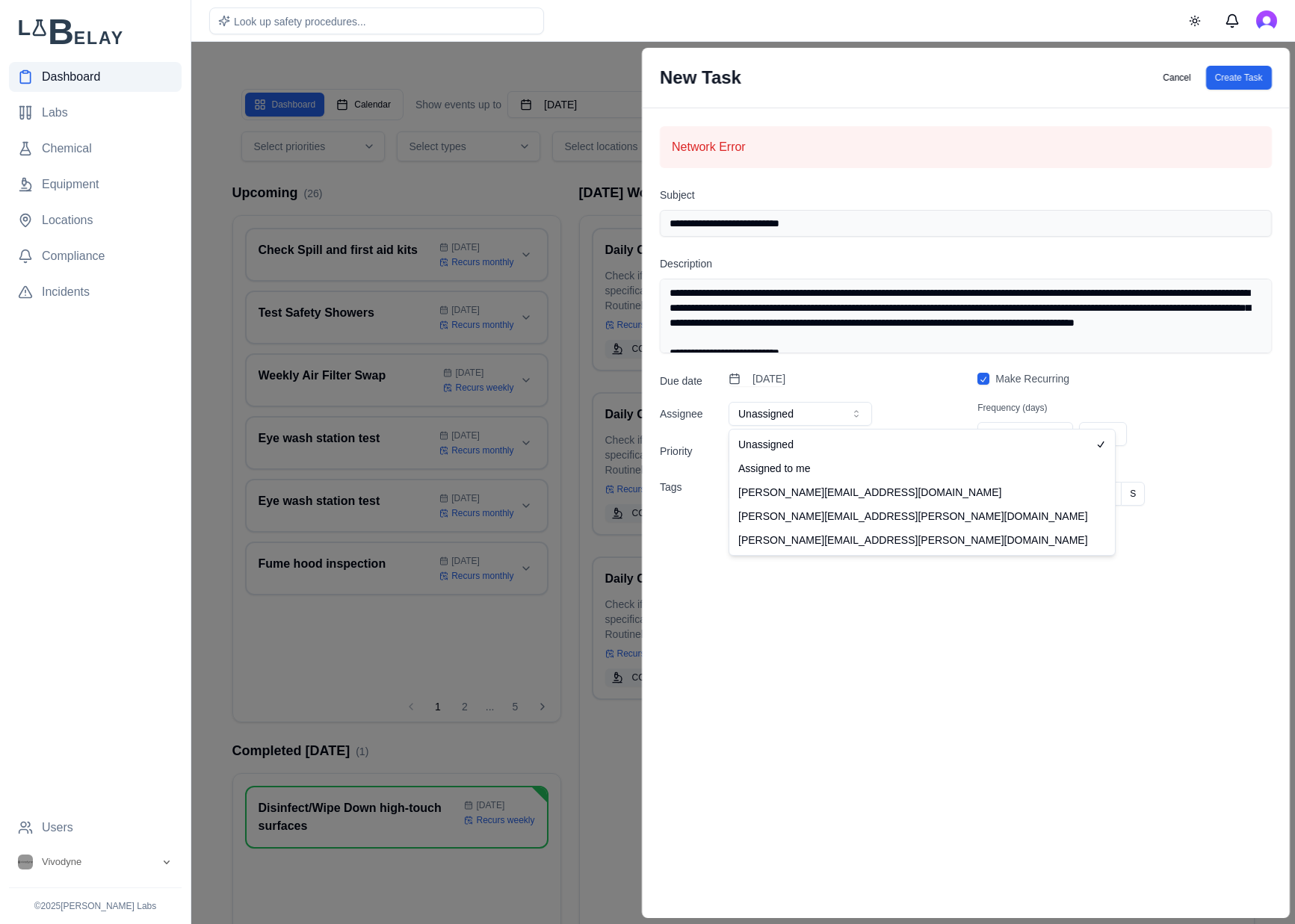
select select "**********"
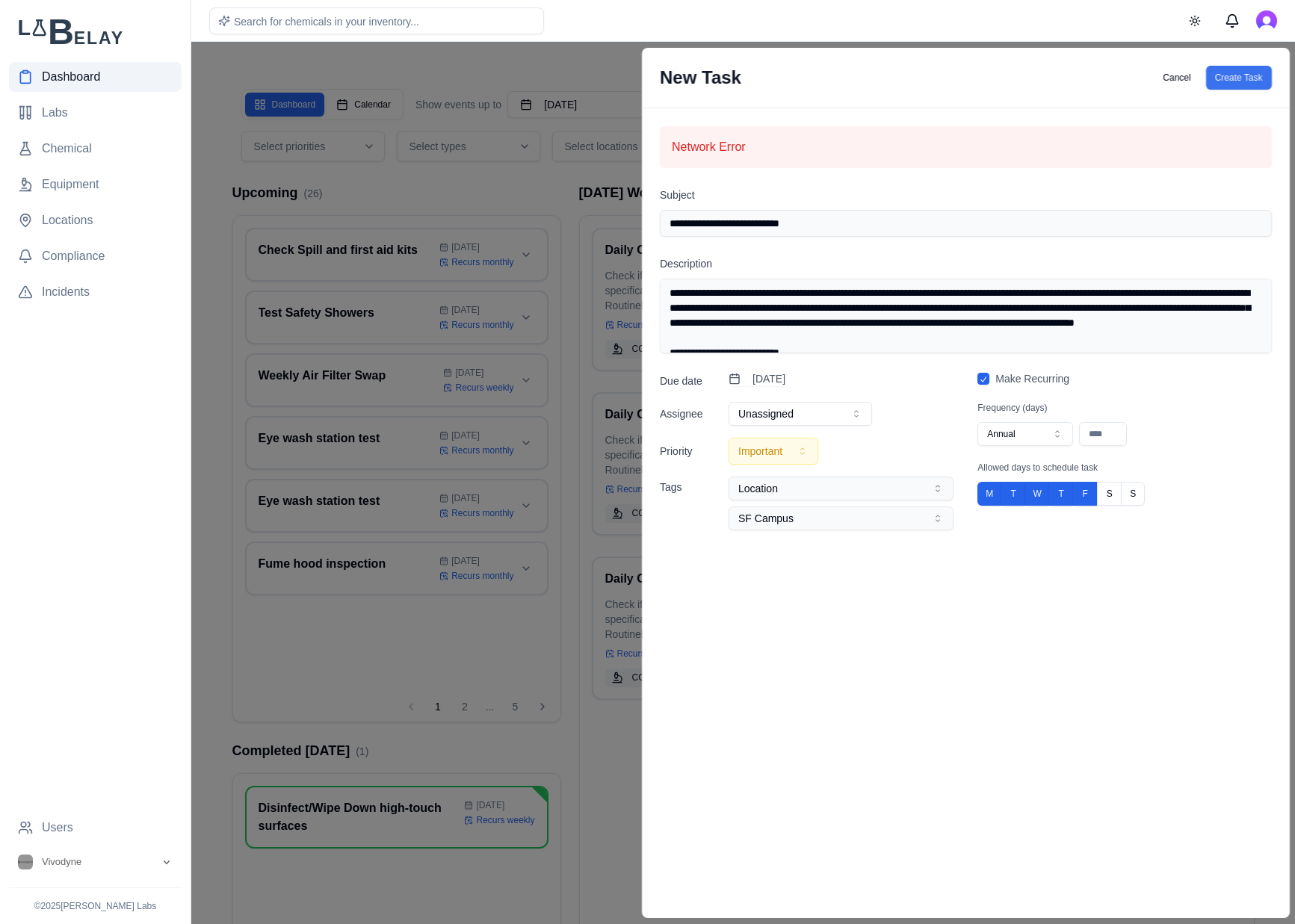
click at [1239, 77] on button "Create Task" at bounding box center [1238, 78] width 66 height 24
click at [1243, 80] on button "Create Task" at bounding box center [1238, 78] width 66 height 24
click at [98, 369] on nav "Dashboard Labs Chemical Equipment Locations Compliance Incidents" at bounding box center [95, 437] width 173 height 751
click at [1176, 80] on button "Cancel" at bounding box center [1176, 78] width 45 height 24
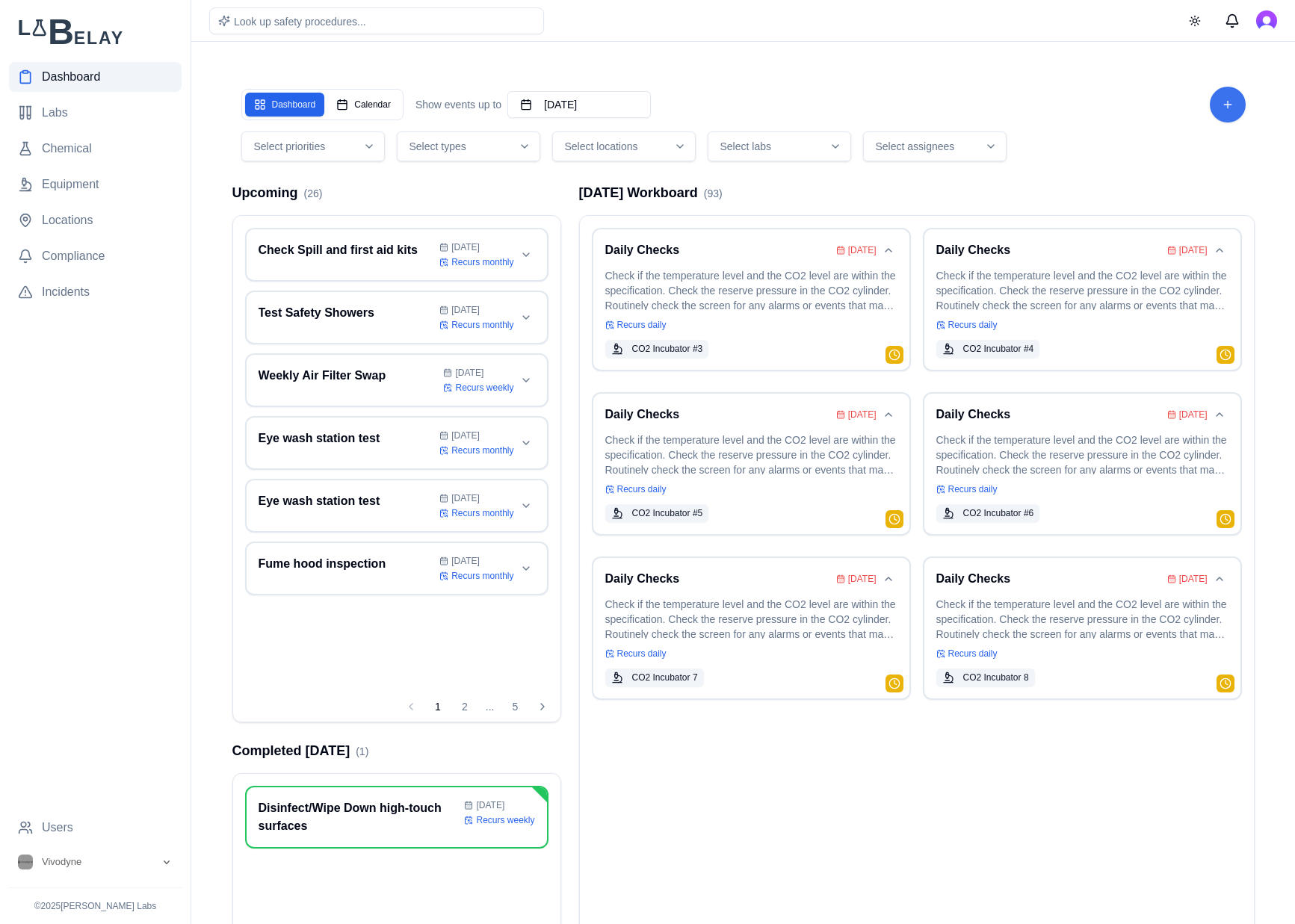
click at [1235, 88] on html "Dashboard Labs Chemical Equipment Locations Compliance Incidents Users Vivodyne…" at bounding box center [647, 520] width 1295 height 1040
click at [1167, 150] on button "New Task" at bounding box center [1162, 150] width 142 height 27
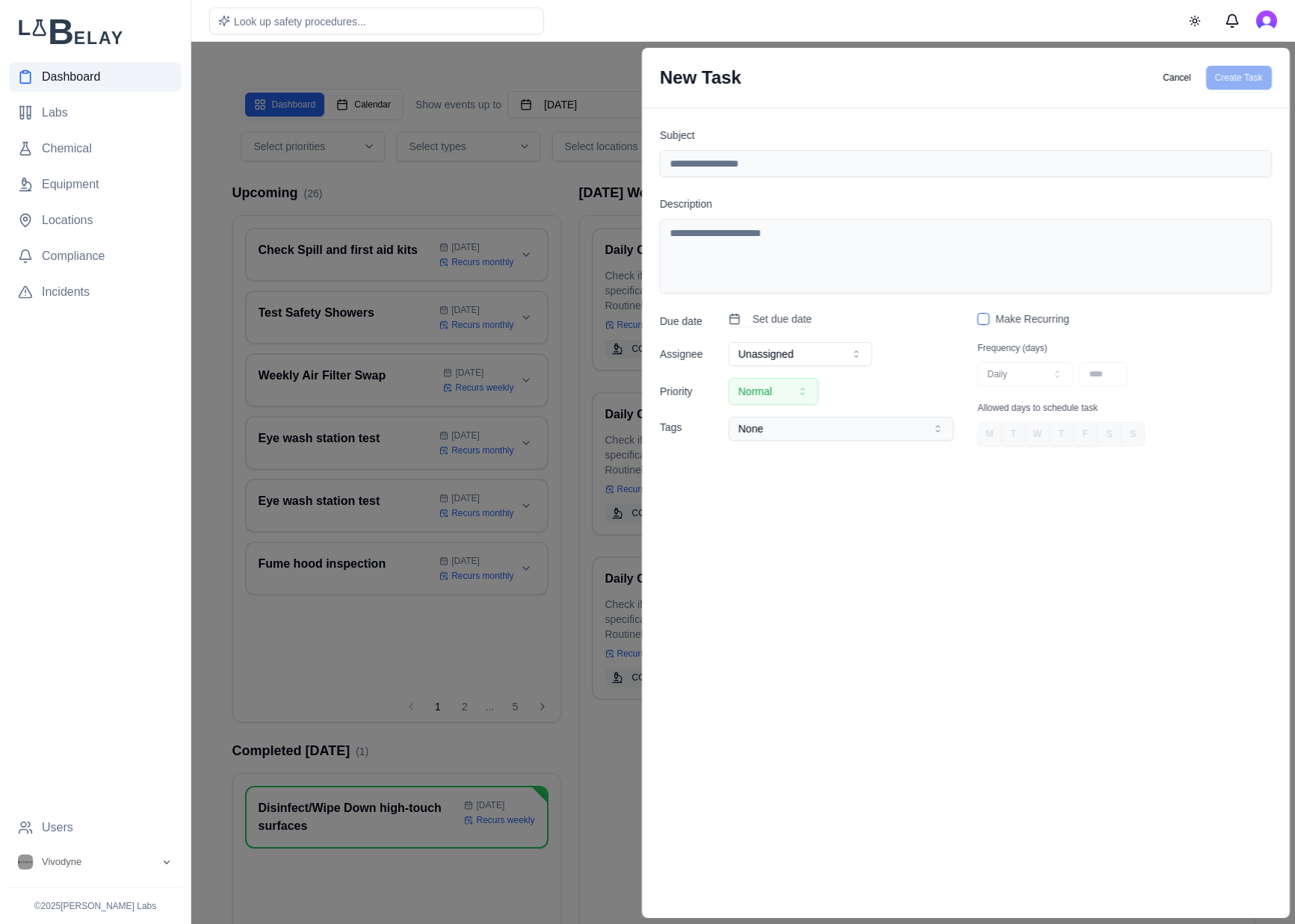
click at [978, 222] on textarea "Description" at bounding box center [965, 256] width 612 height 74
click at [807, 157] on input "Subject" at bounding box center [965, 163] width 612 height 27
type input "*********"
type textarea "*"
type textarea "**********"
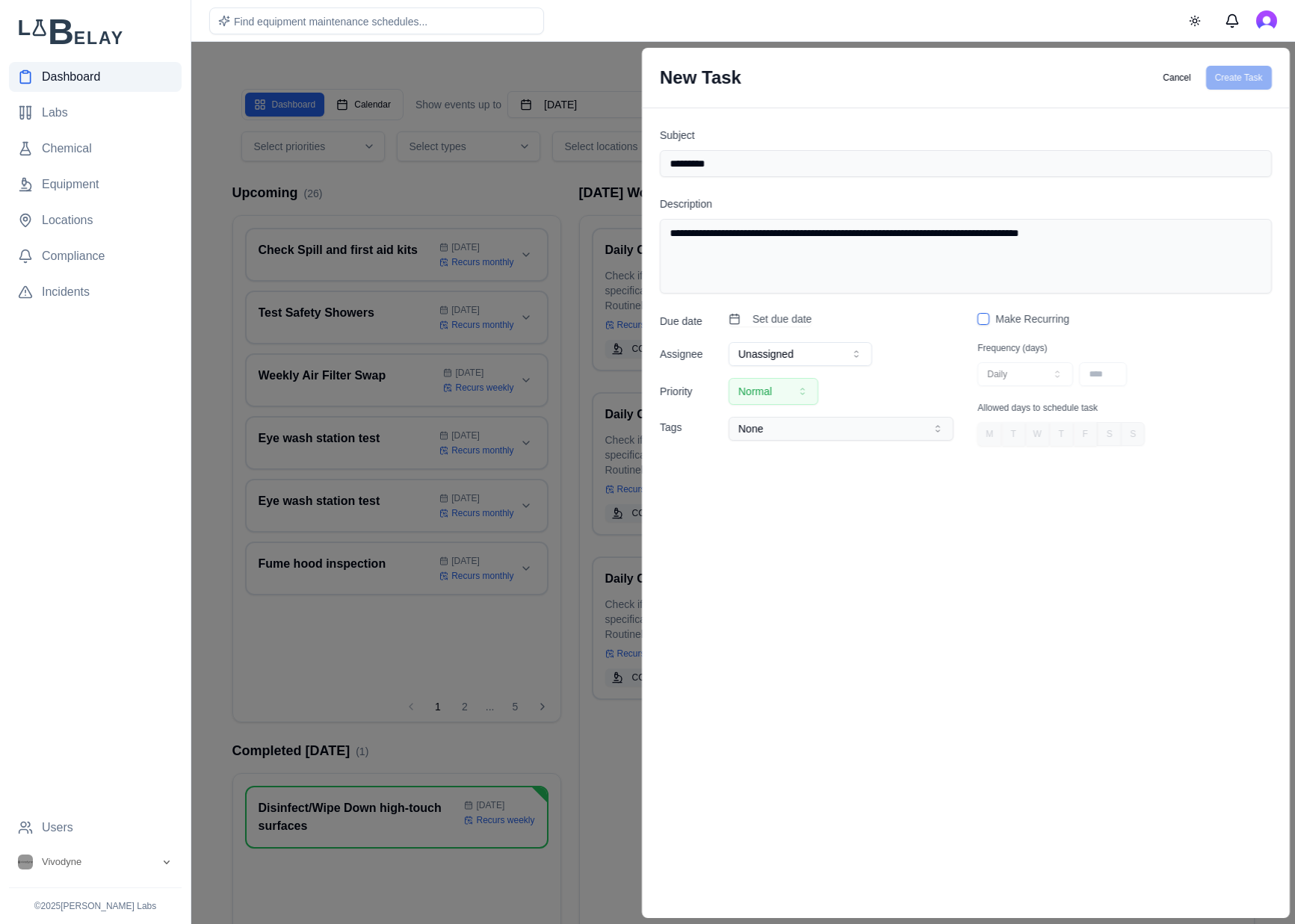
click at [833, 356] on button "Unassigned" at bounding box center [800, 354] width 144 height 24
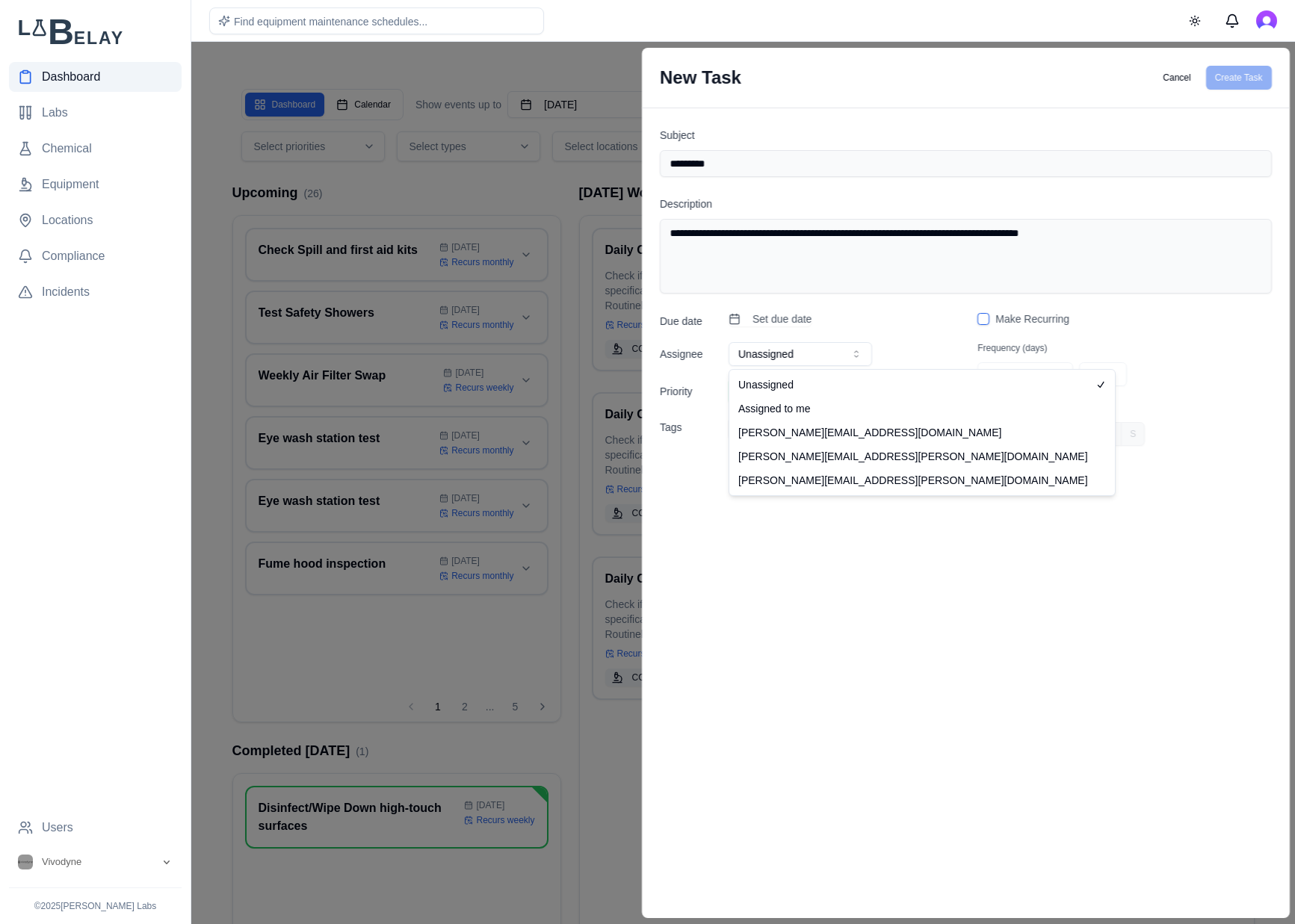
select select "**********"
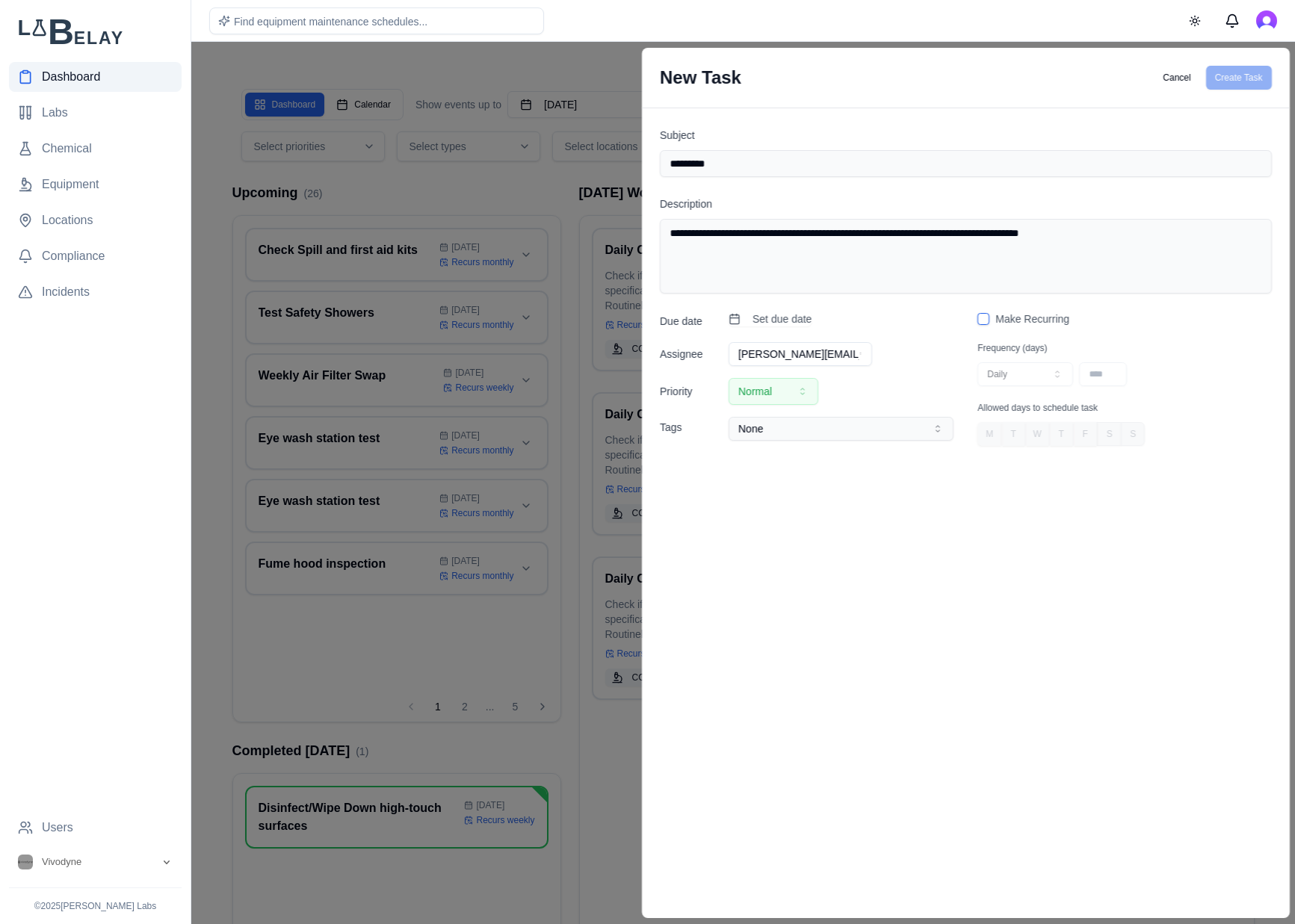
click at [1102, 233] on textarea "**********" at bounding box center [965, 256] width 612 height 74
click at [735, 162] on input "*********" at bounding box center [965, 163] width 612 height 27
type input "**********"
click at [1188, 209] on div "**********" at bounding box center [965, 244] width 612 height 98
click at [864, 338] on div "**********" at bounding box center [806, 378] width 294 height 134
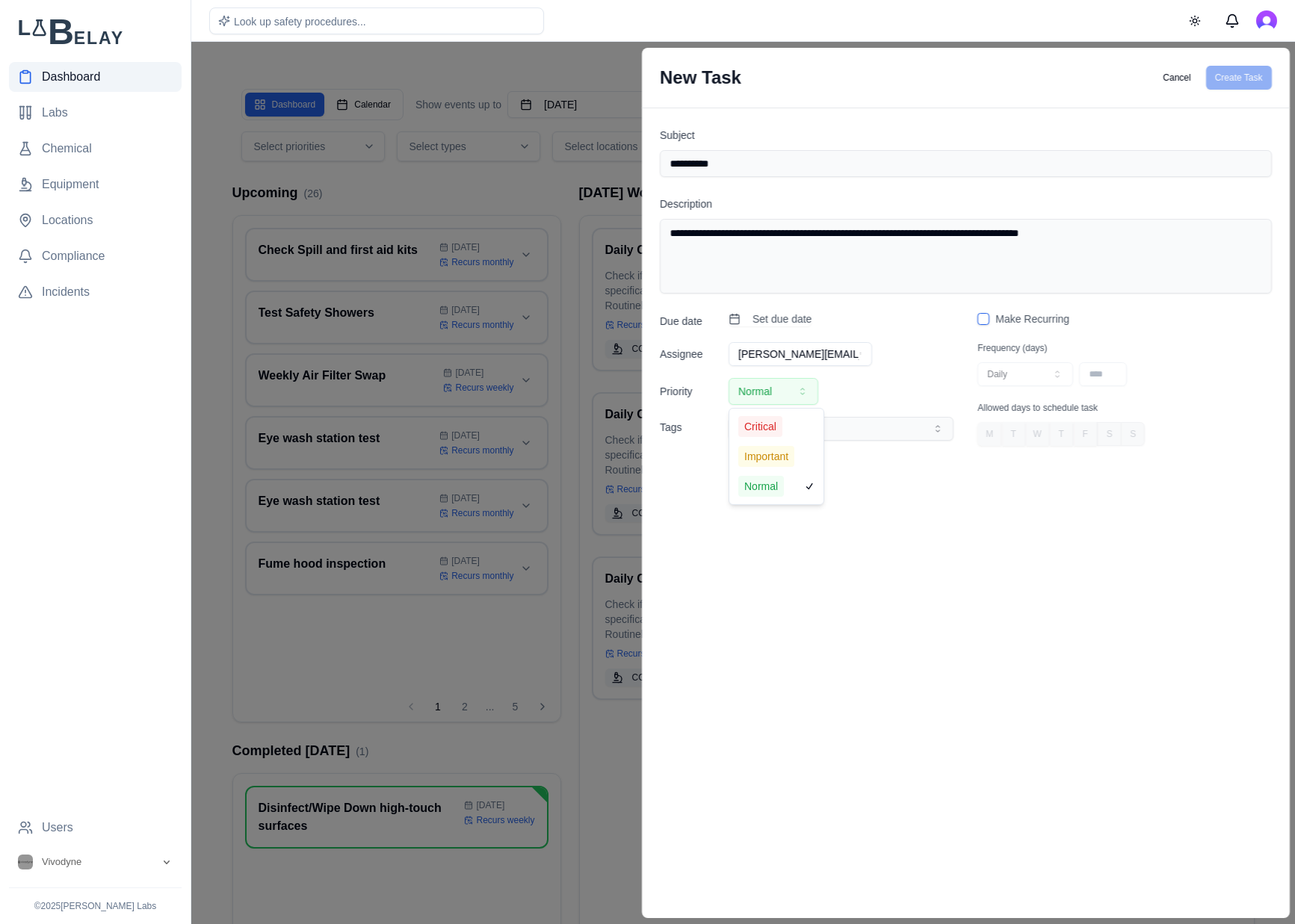
click at [791, 394] on button "Normal" at bounding box center [773, 391] width 90 height 27
click at [798, 396] on icon "button" at bounding box center [803, 392] width 12 height 12
click at [804, 320] on span "Set due date" at bounding box center [781, 318] width 59 height 15
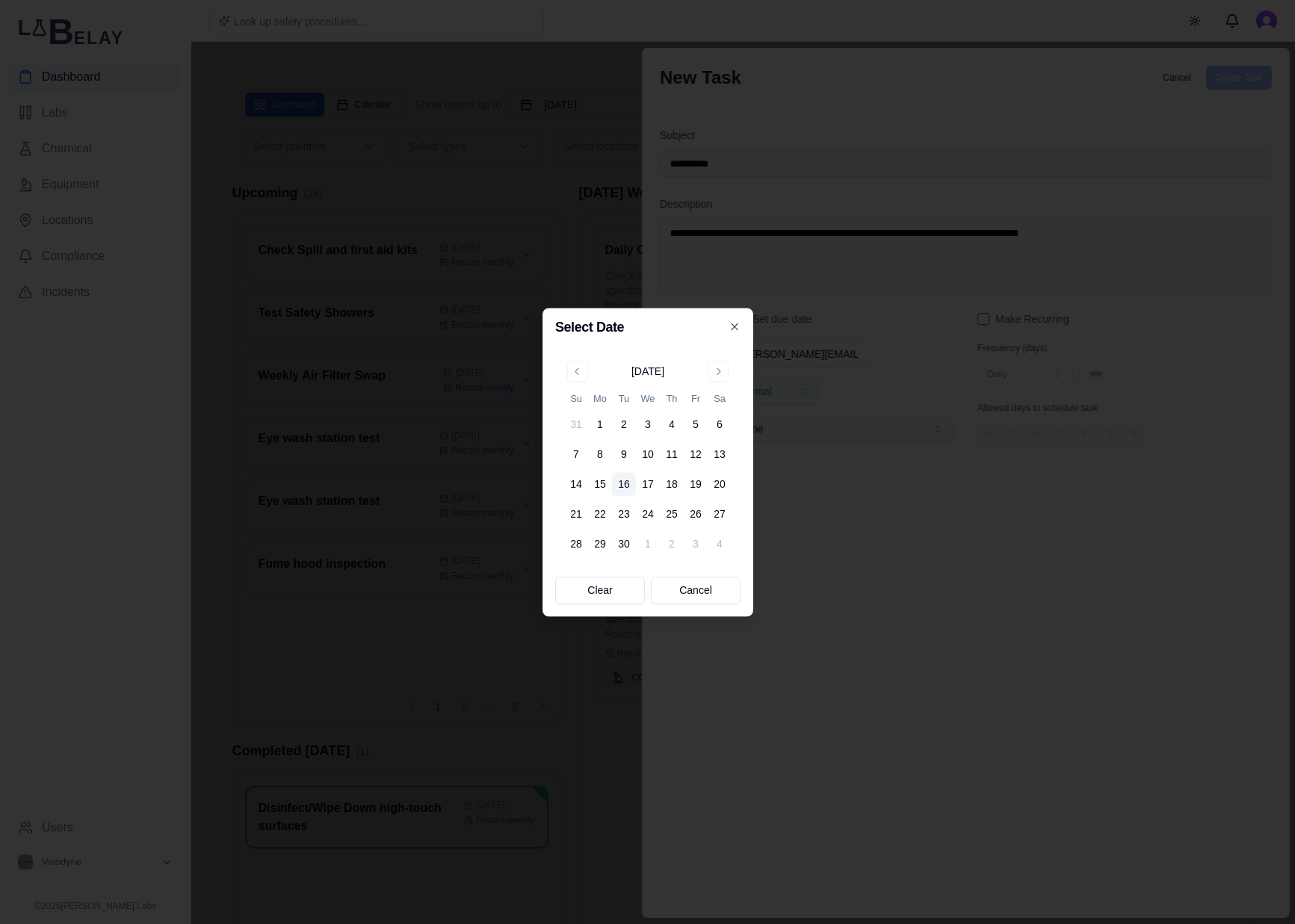
click at [619, 484] on button "16" at bounding box center [624, 484] width 24 height 24
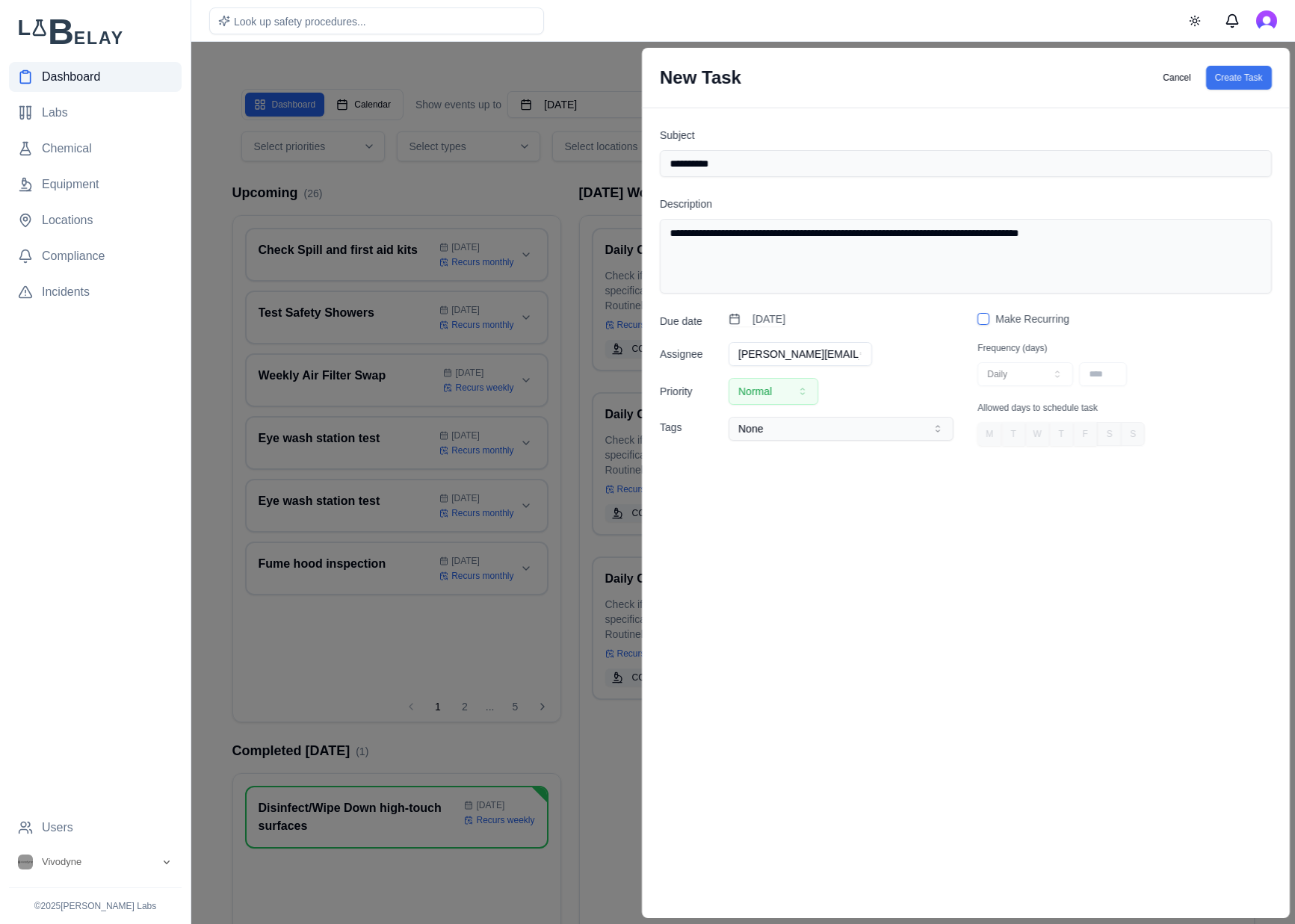
click at [1256, 78] on button "Create Task" at bounding box center [1238, 78] width 66 height 24
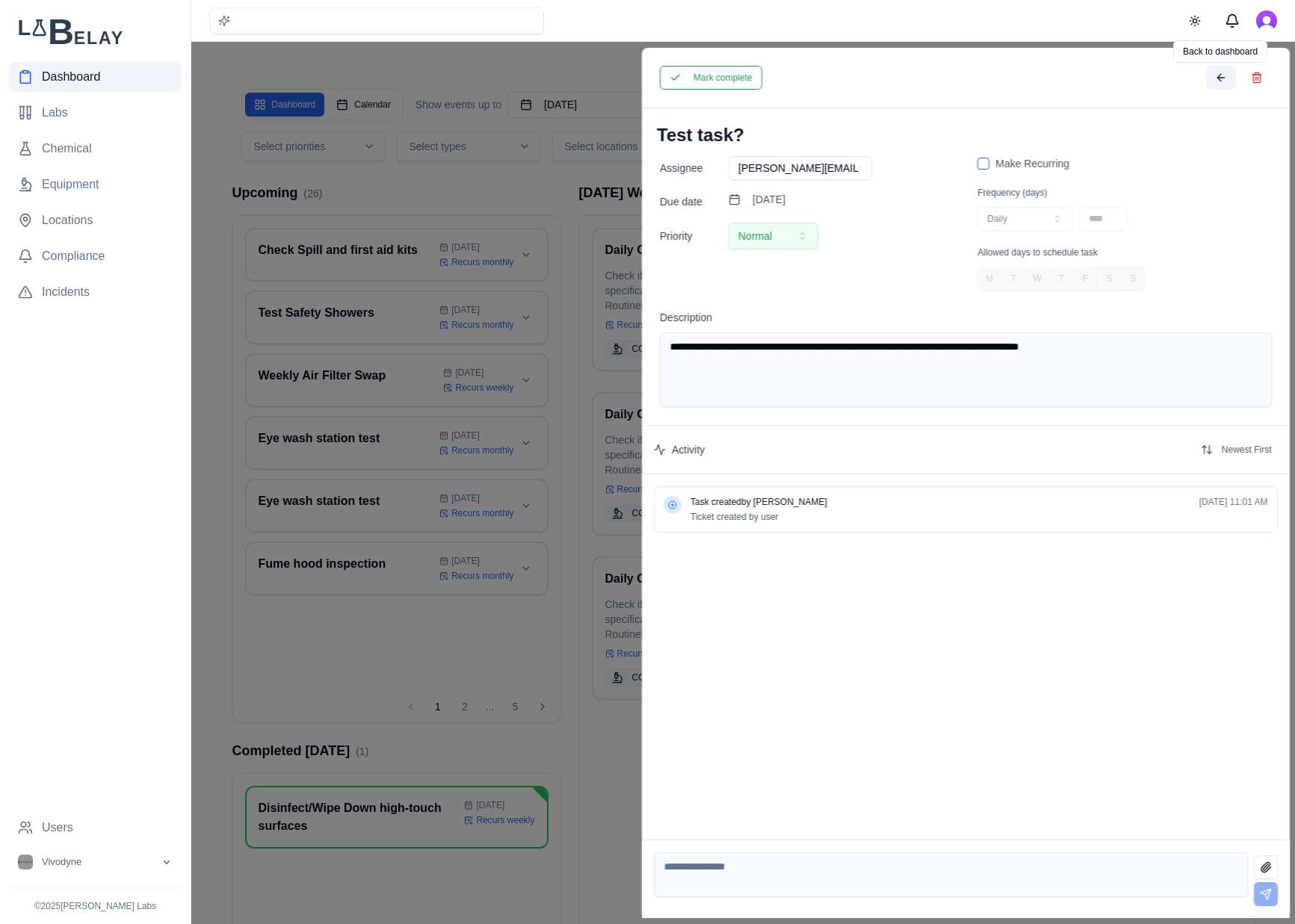
click at [1224, 76] on button at bounding box center [1220, 78] width 30 height 24
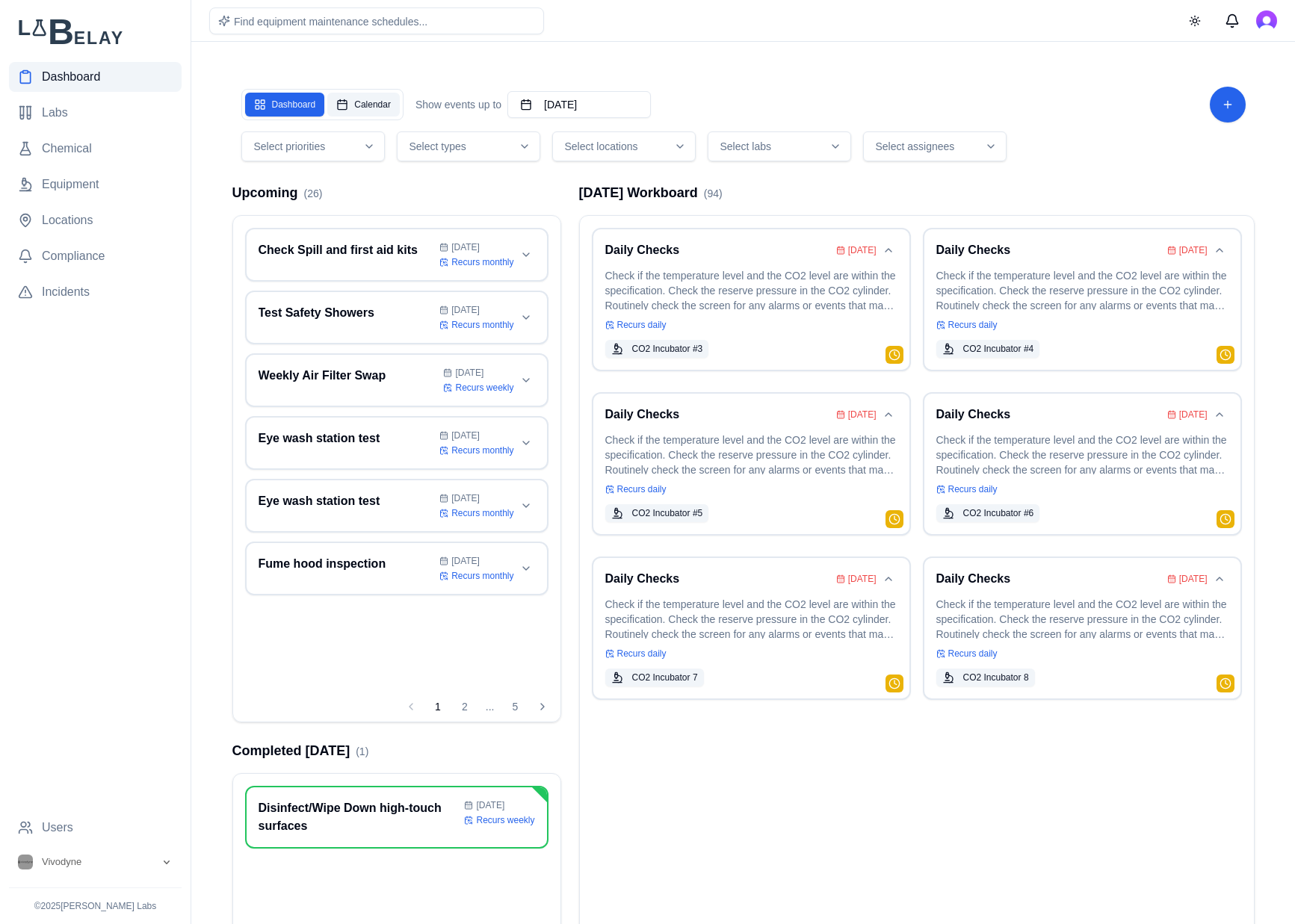
click at [368, 104] on button "Calendar" at bounding box center [363, 104] width 73 height 24
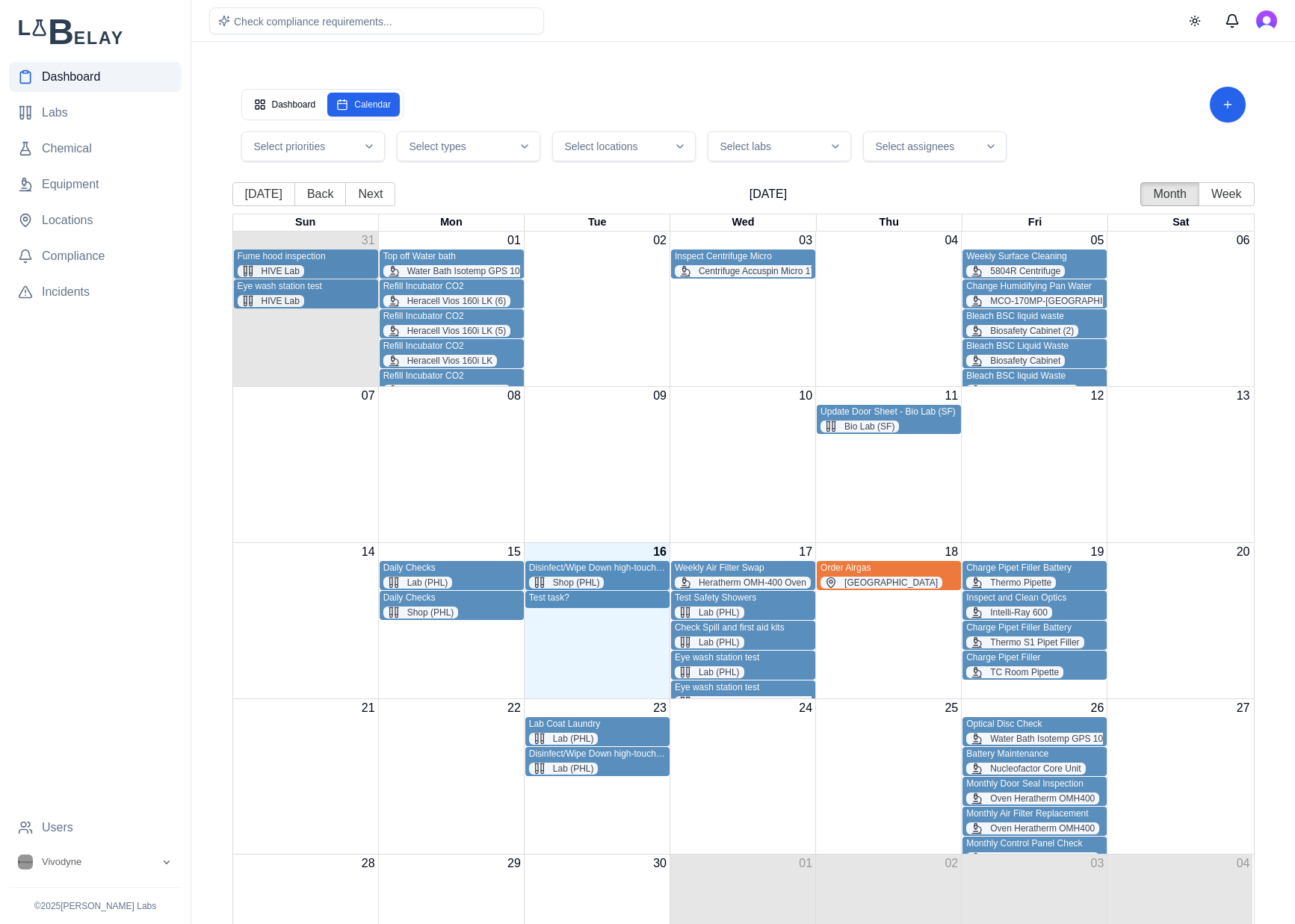
click at [631, 602] on div "Test task?" at bounding box center [597, 597] width 137 height 11
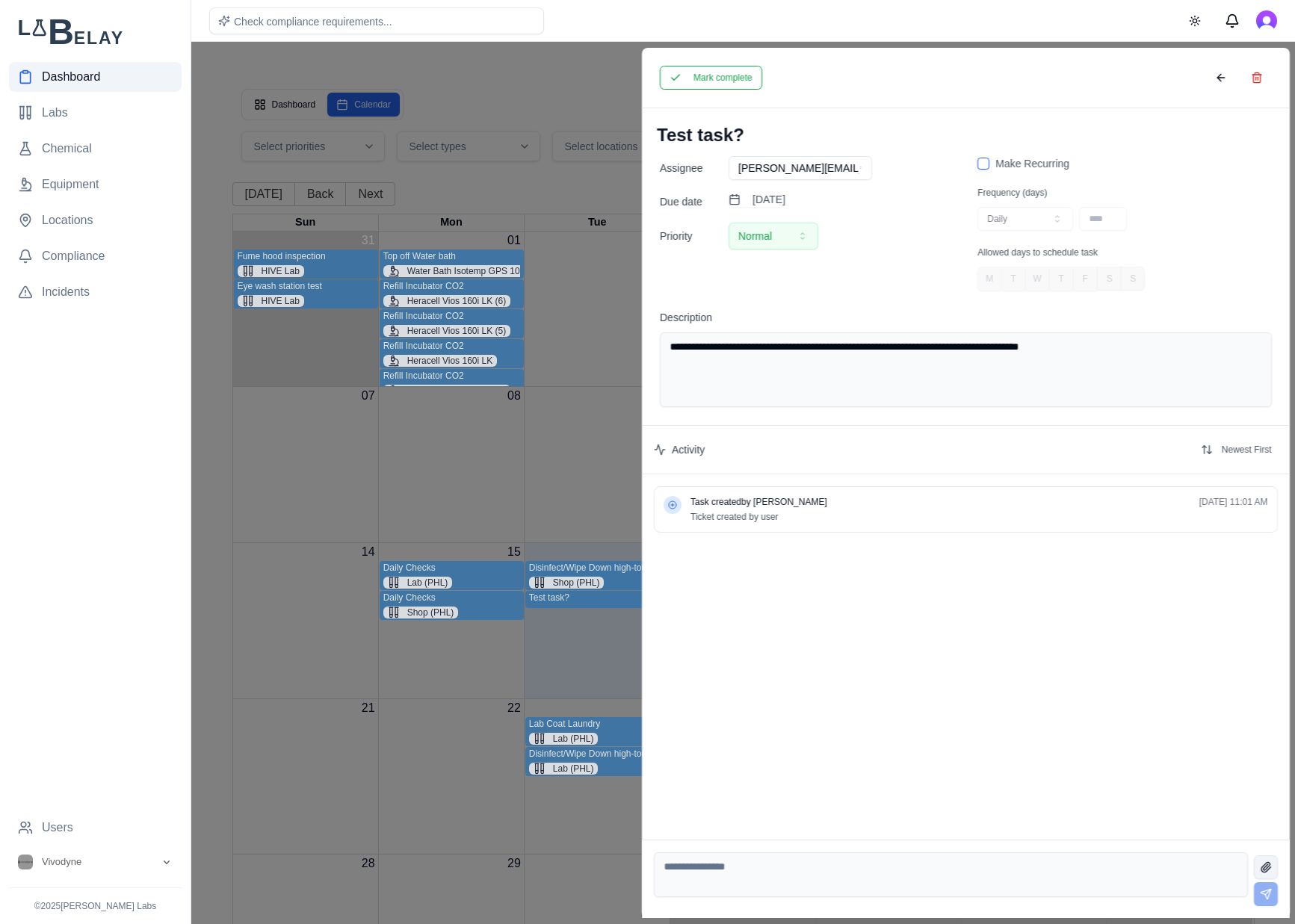
click at [1272, 868] on button at bounding box center [1265, 868] width 24 height 24
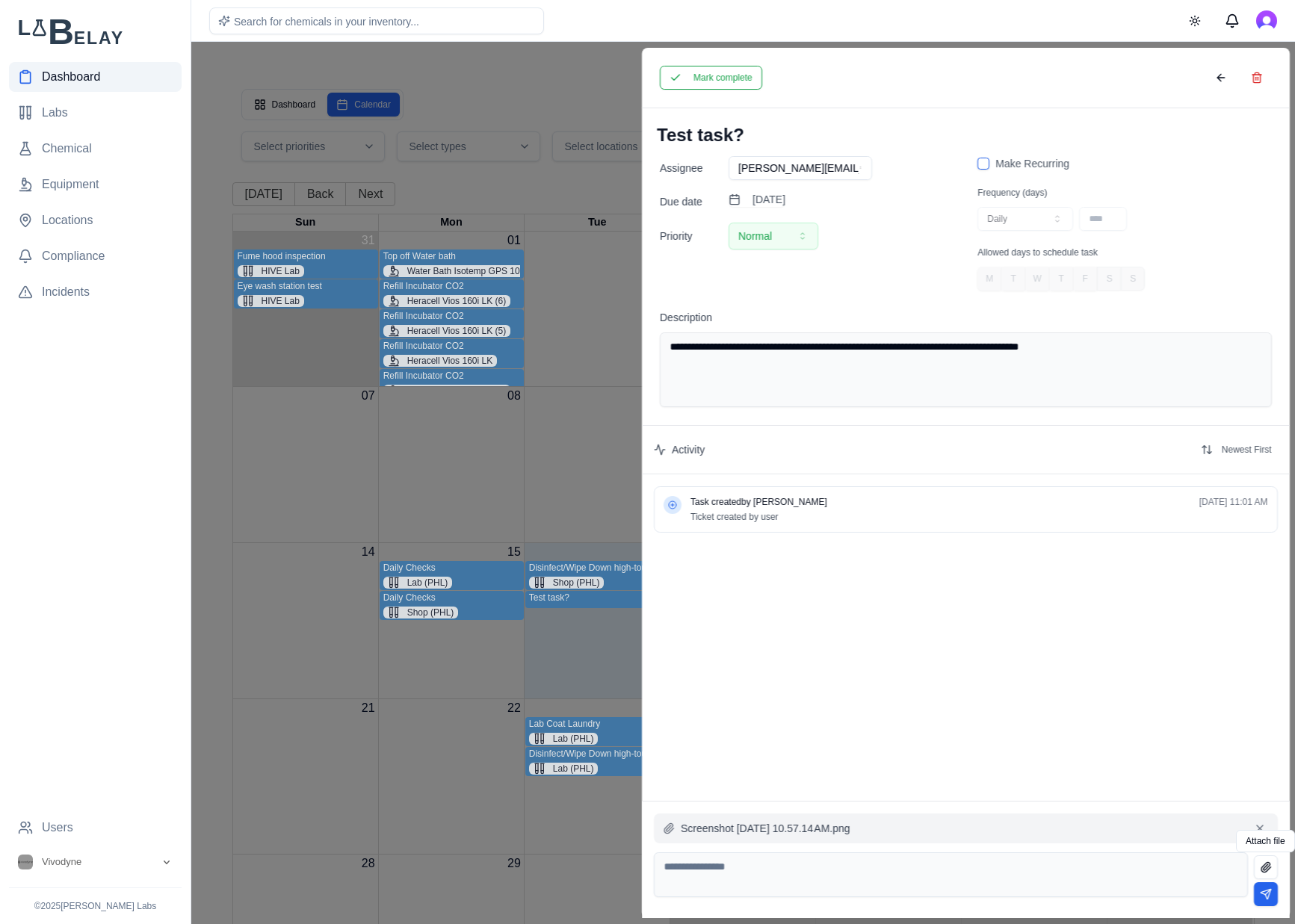
click at [1274, 890] on button at bounding box center [1265, 894] width 24 height 24
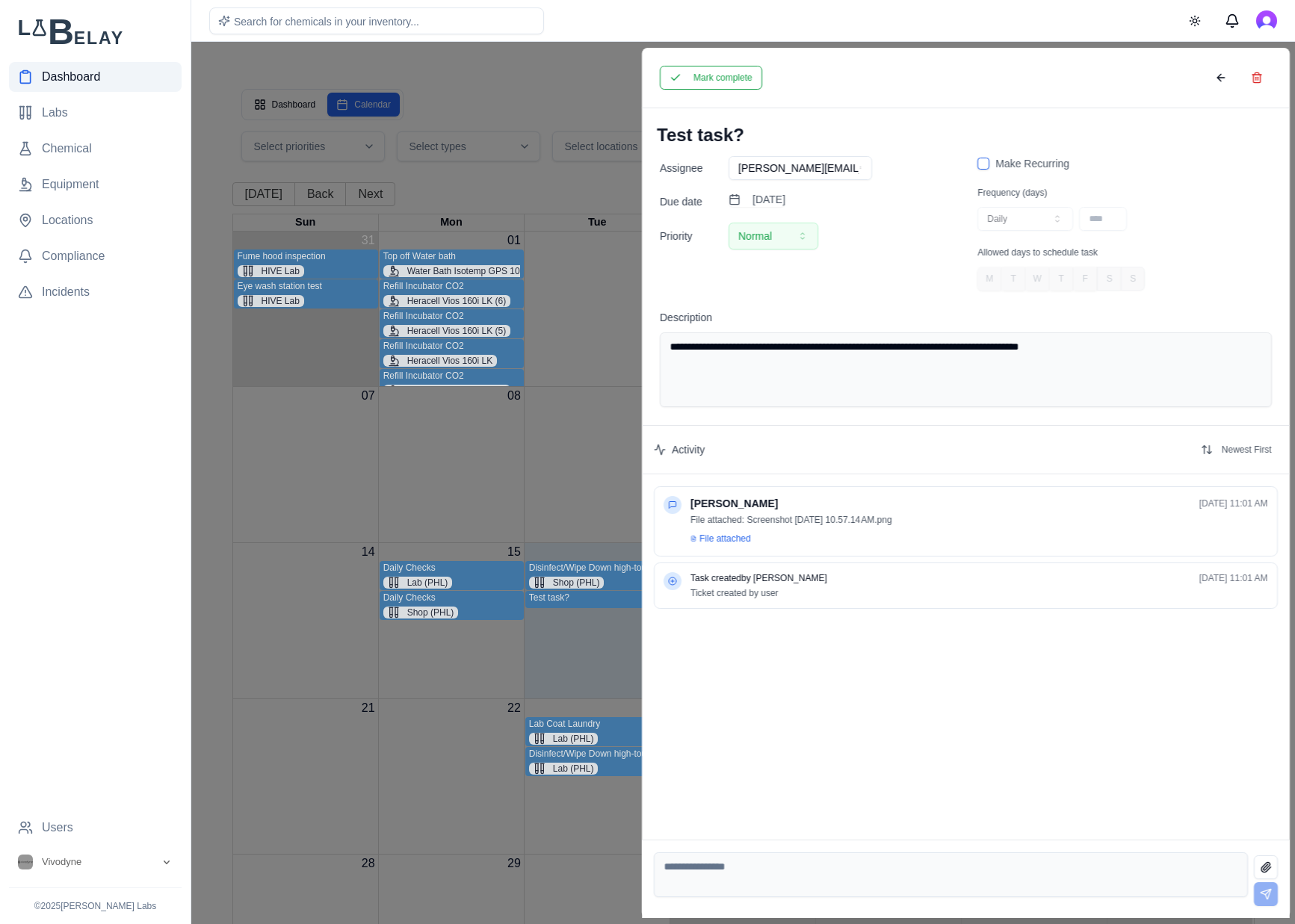
click at [720, 537] on span "File attached" at bounding box center [725, 539] width 51 height 12
click at [732, 538] on span "File attached" at bounding box center [725, 539] width 51 height 12
